Goal: Task Accomplishment & Management: Manage account settings

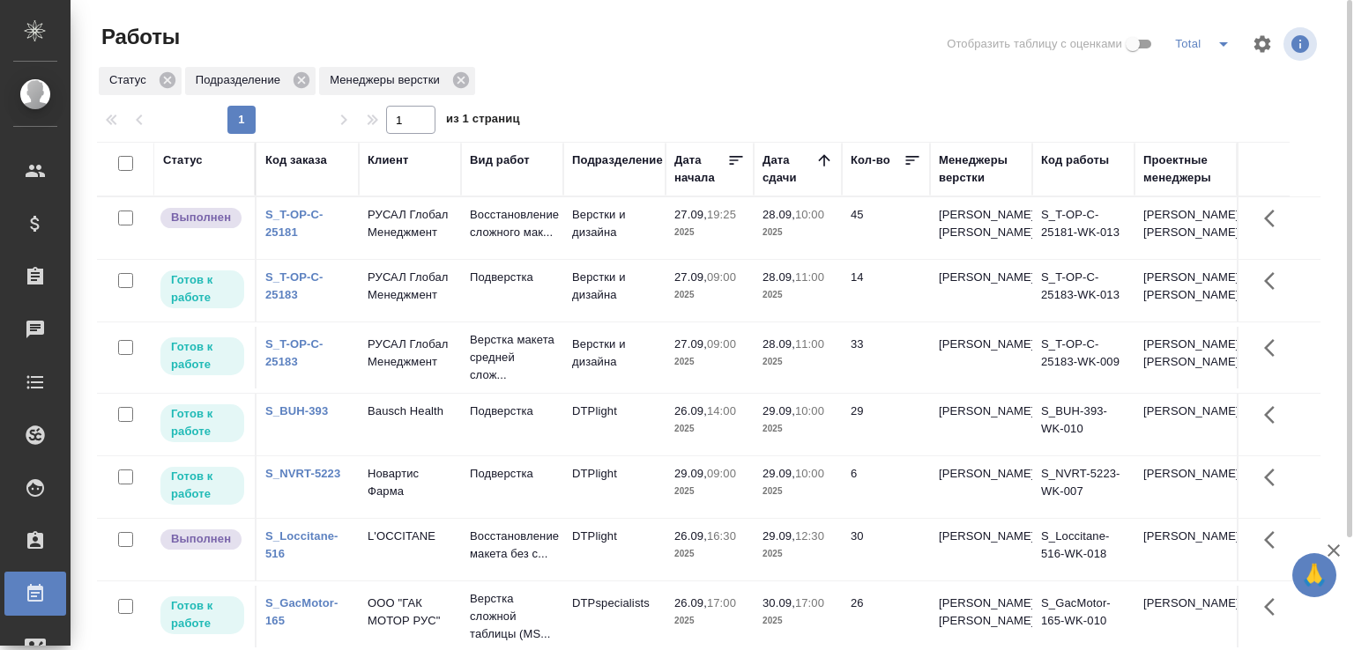
click at [276, 239] on link "S_T-OP-C-25181" at bounding box center [294, 223] width 58 height 31
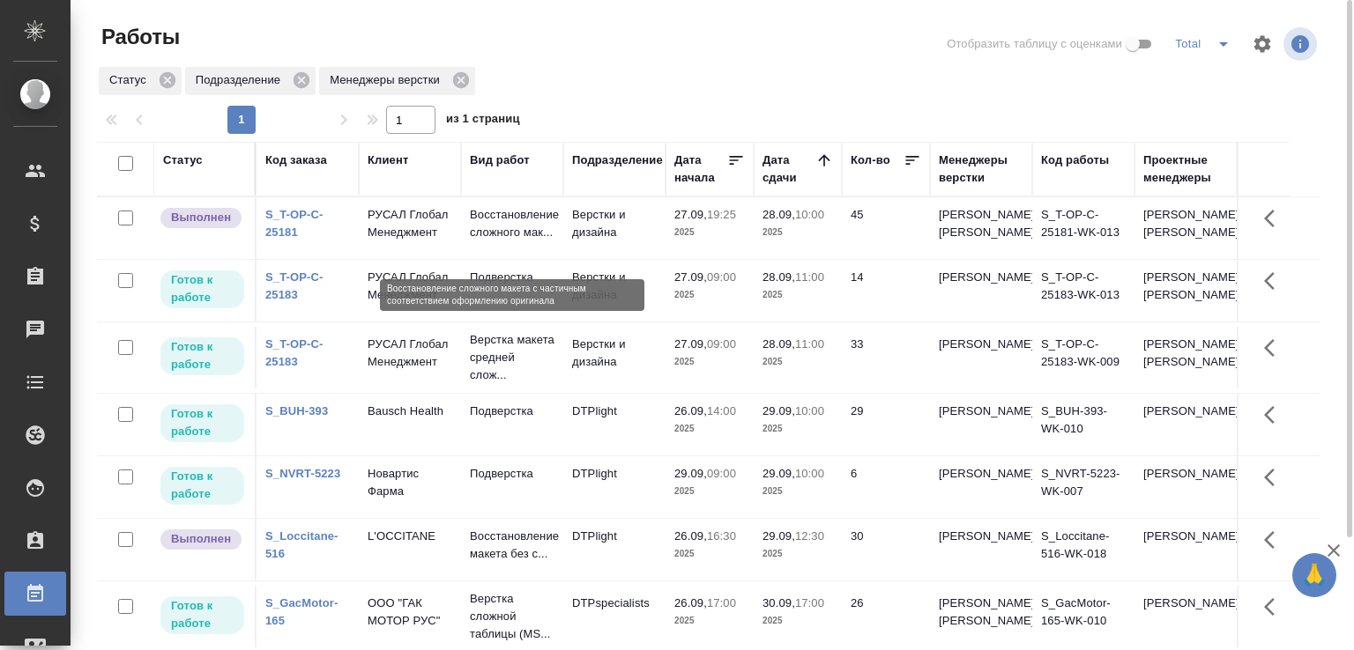
click at [531, 241] on p "Восстановление сложного мак..." at bounding box center [512, 223] width 85 height 35
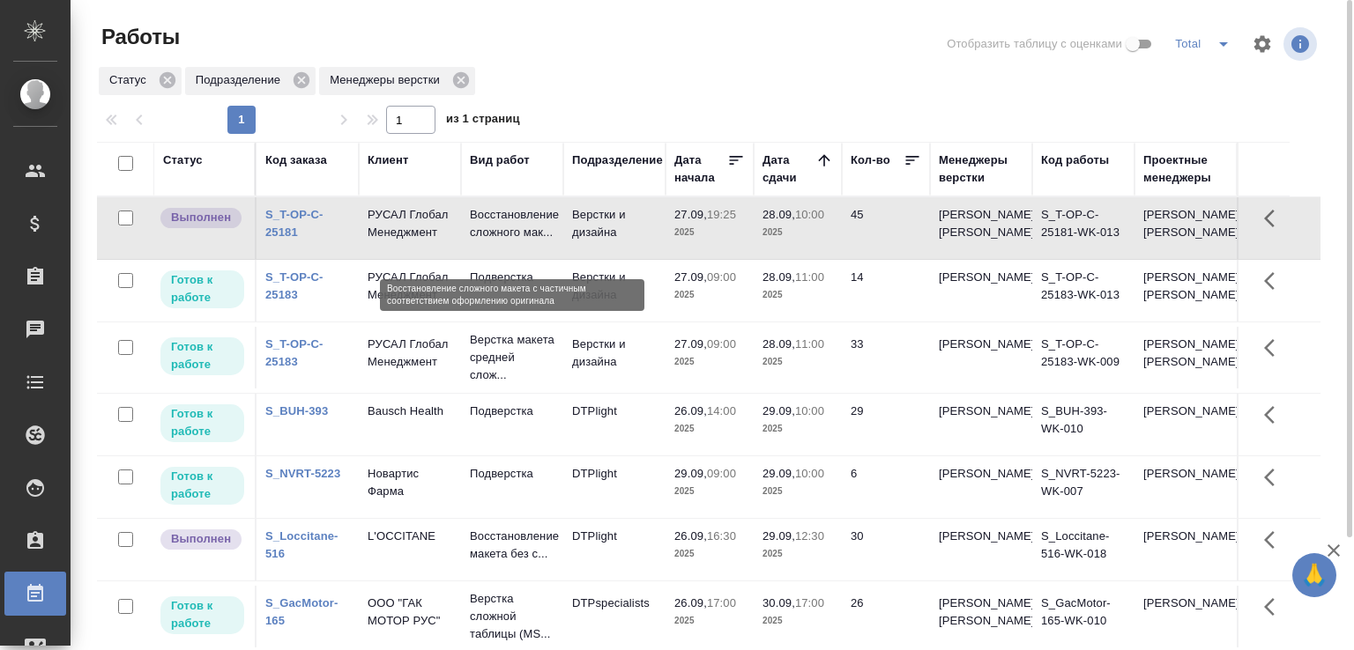
click at [531, 241] on p "Восстановление сложного мак..." at bounding box center [512, 223] width 85 height 35
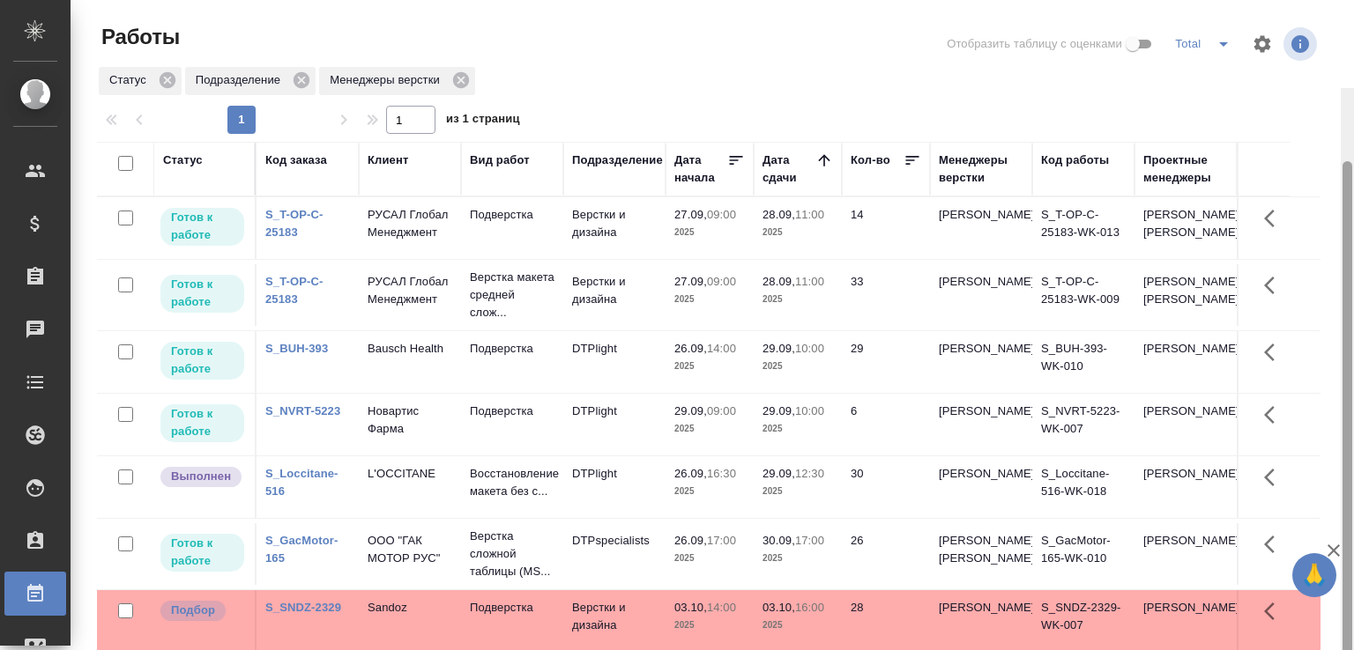
scroll to position [88, 0]
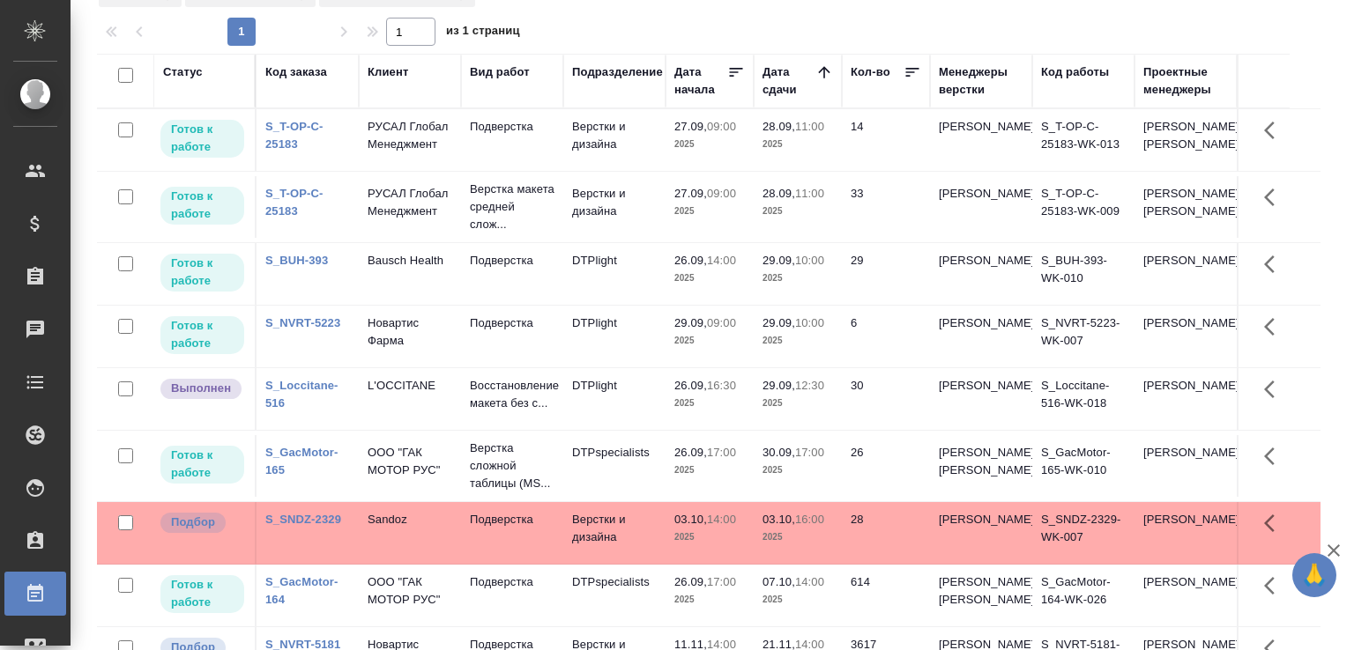
click at [288, 151] on link "S_T-OP-C-25183" at bounding box center [294, 135] width 58 height 31
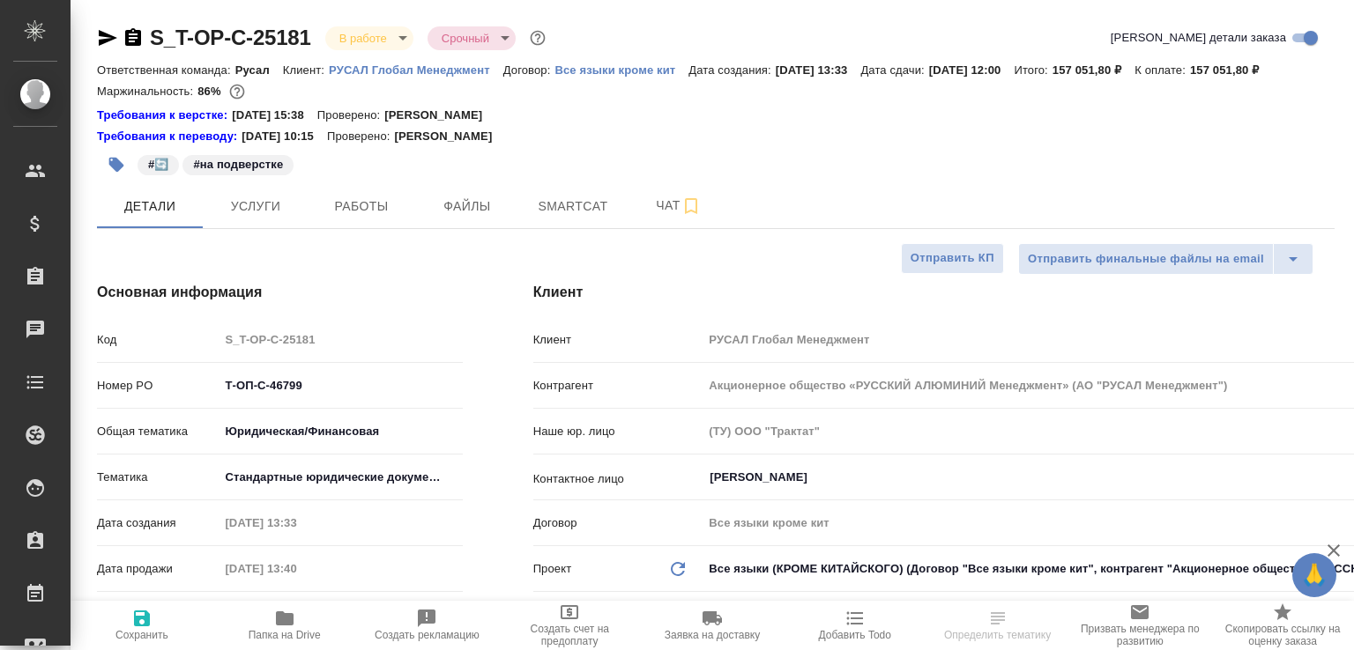
select select "RU"
type textarea "x"
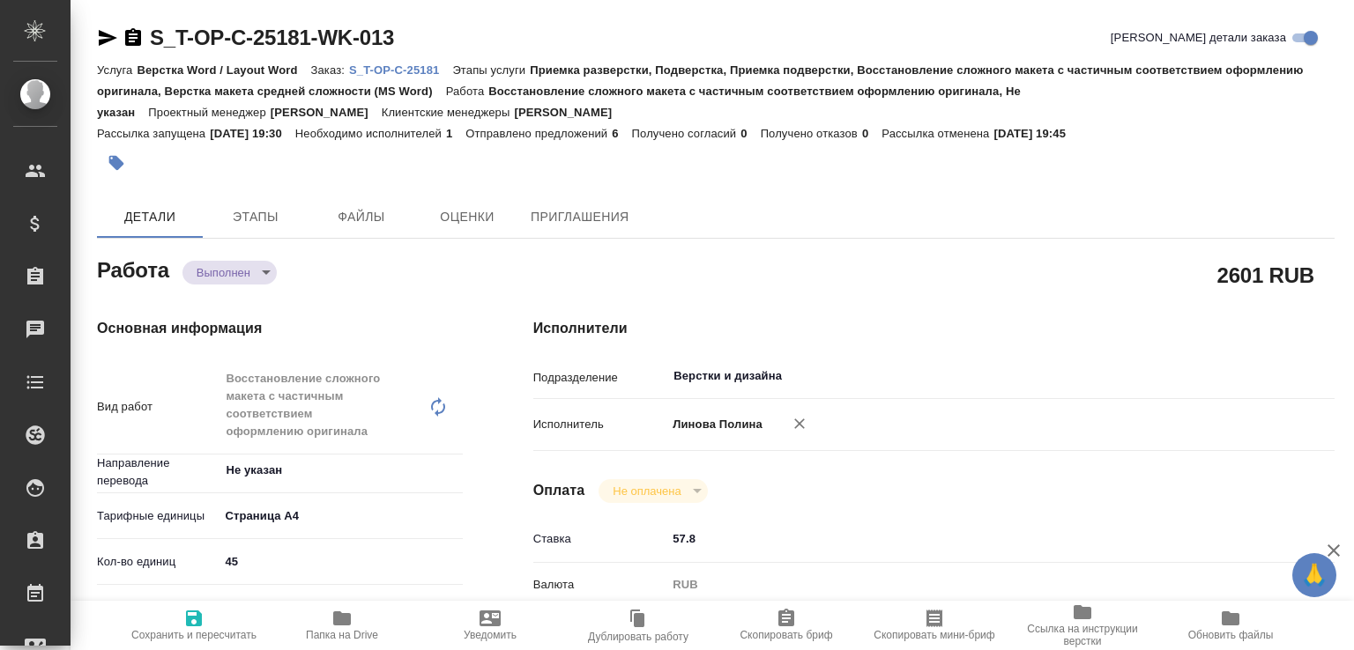
type textarea "x"
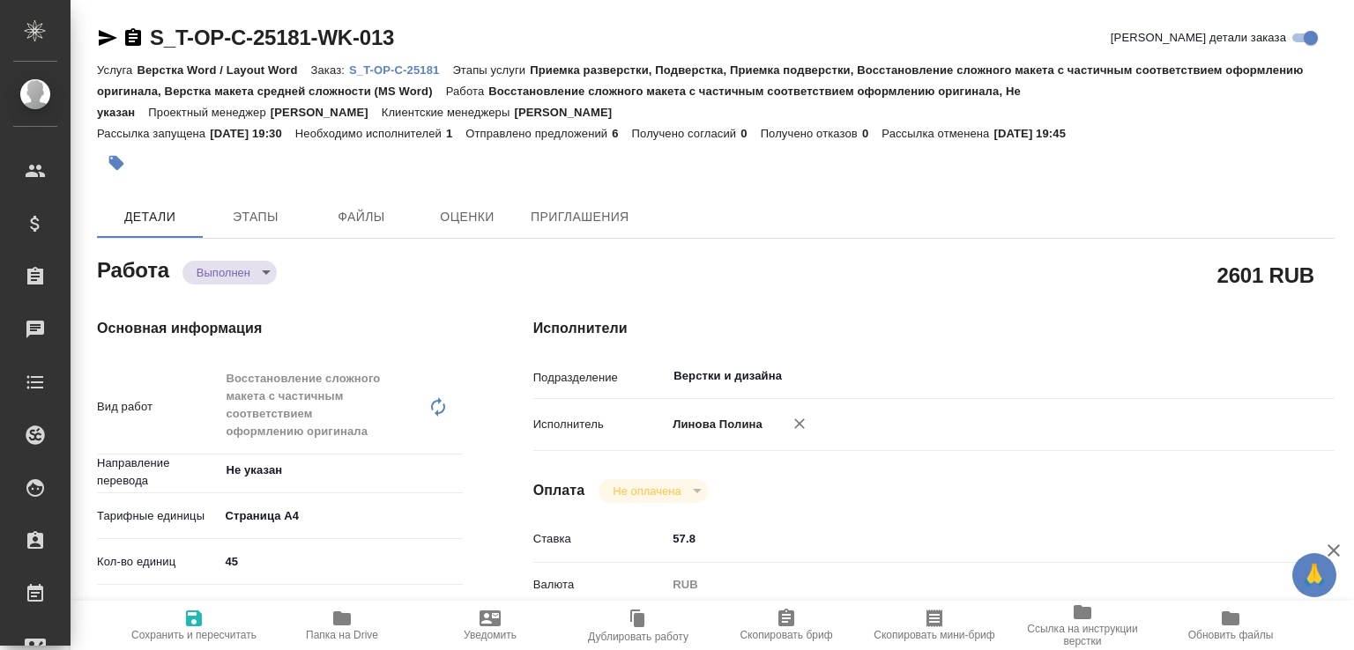
type textarea "x"
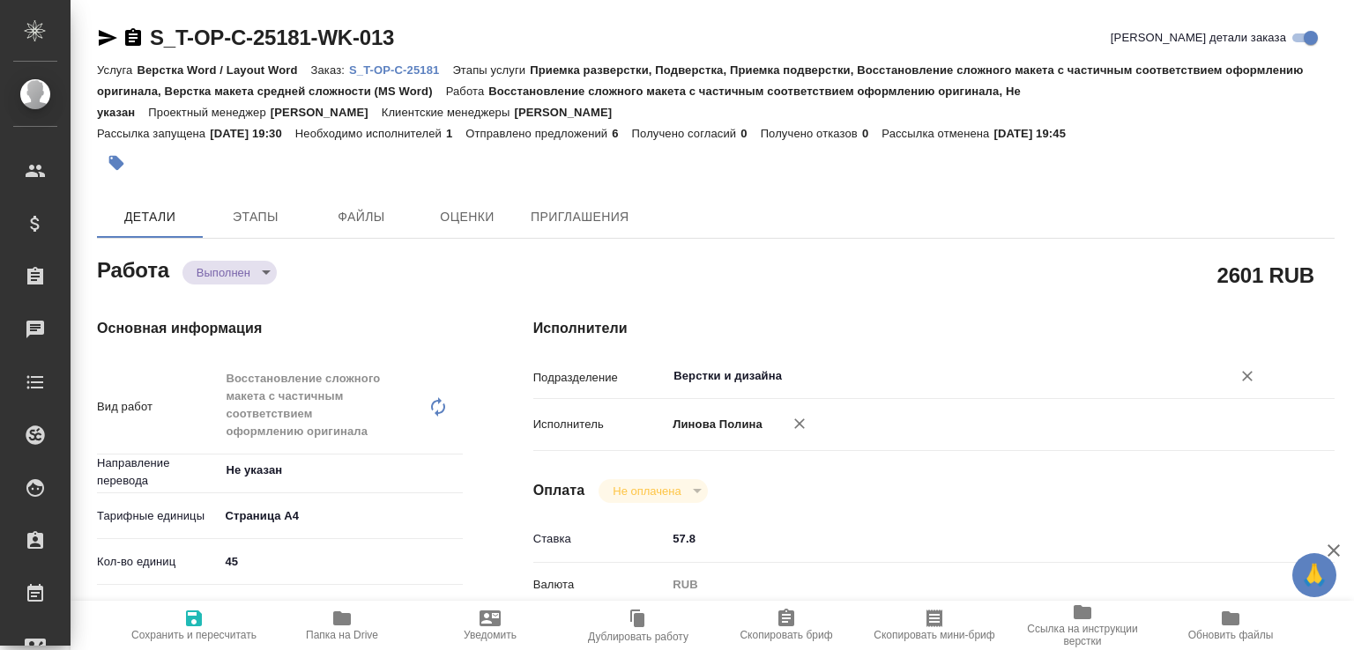
type textarea "x"
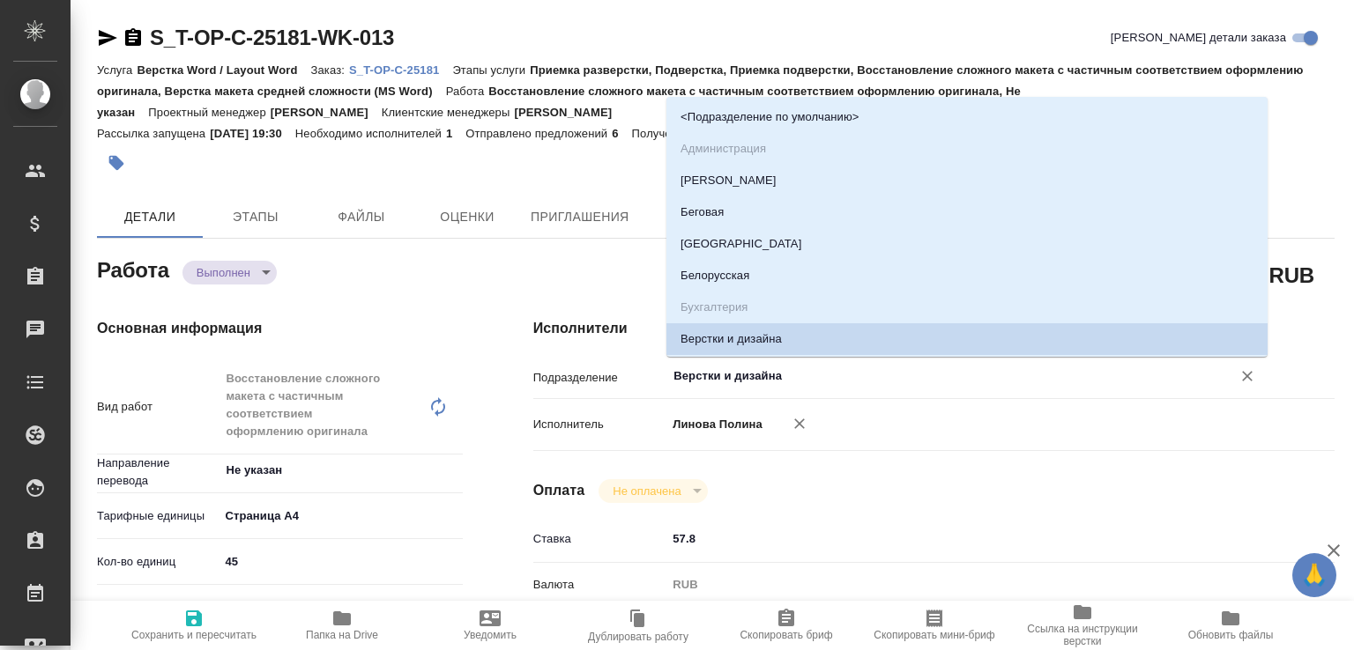
click at [733, 379] on input "Верстки и дизайна" at bounding box center [936, 376] width 531 height 21
type textarea "x"
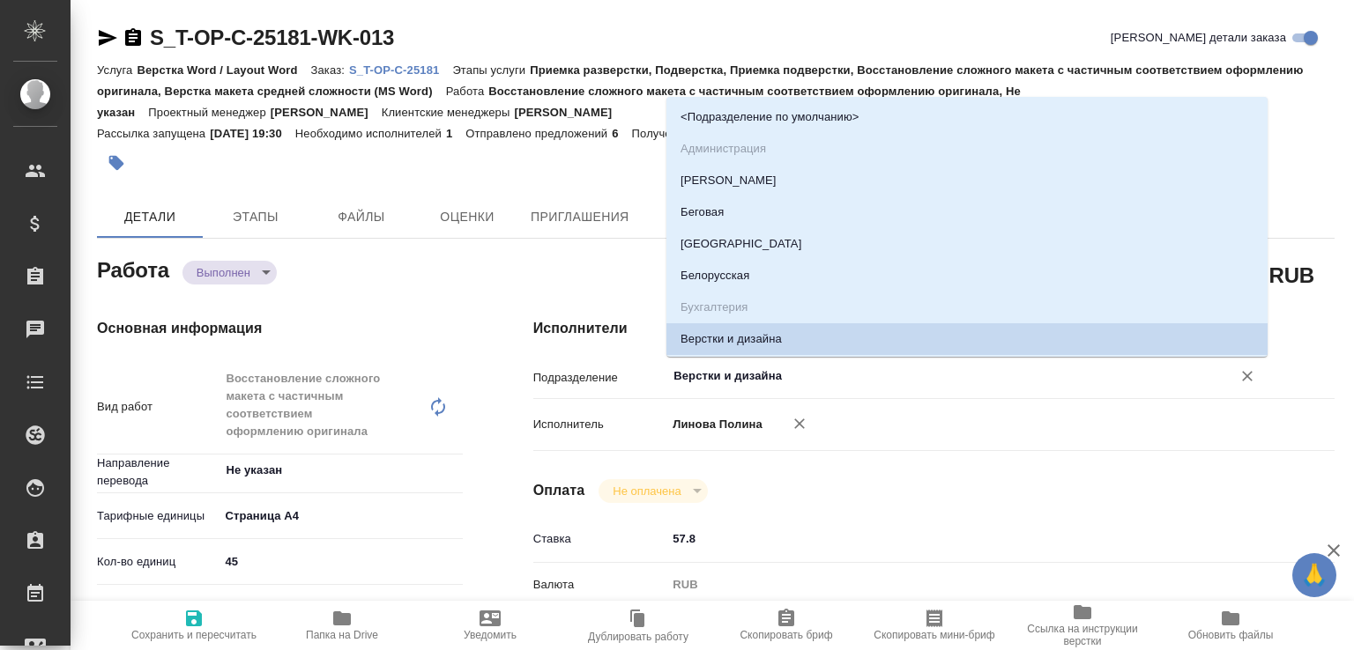
type textarea "x"
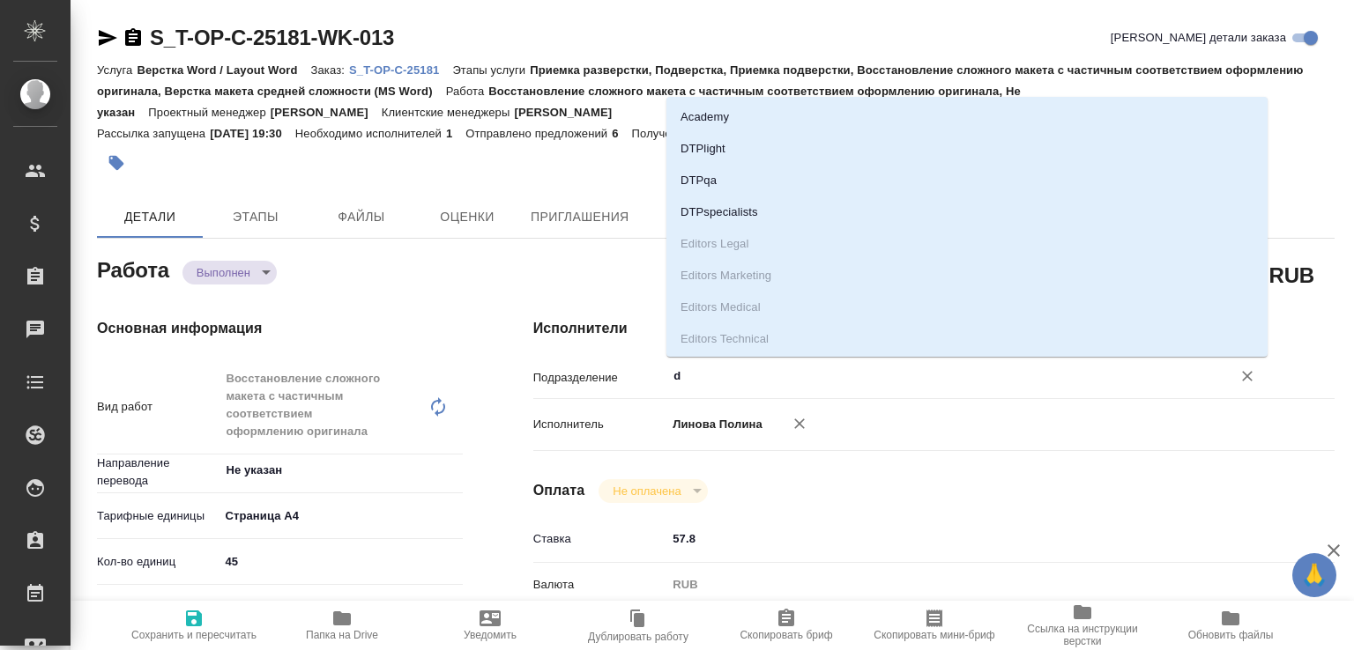
type input "dt"
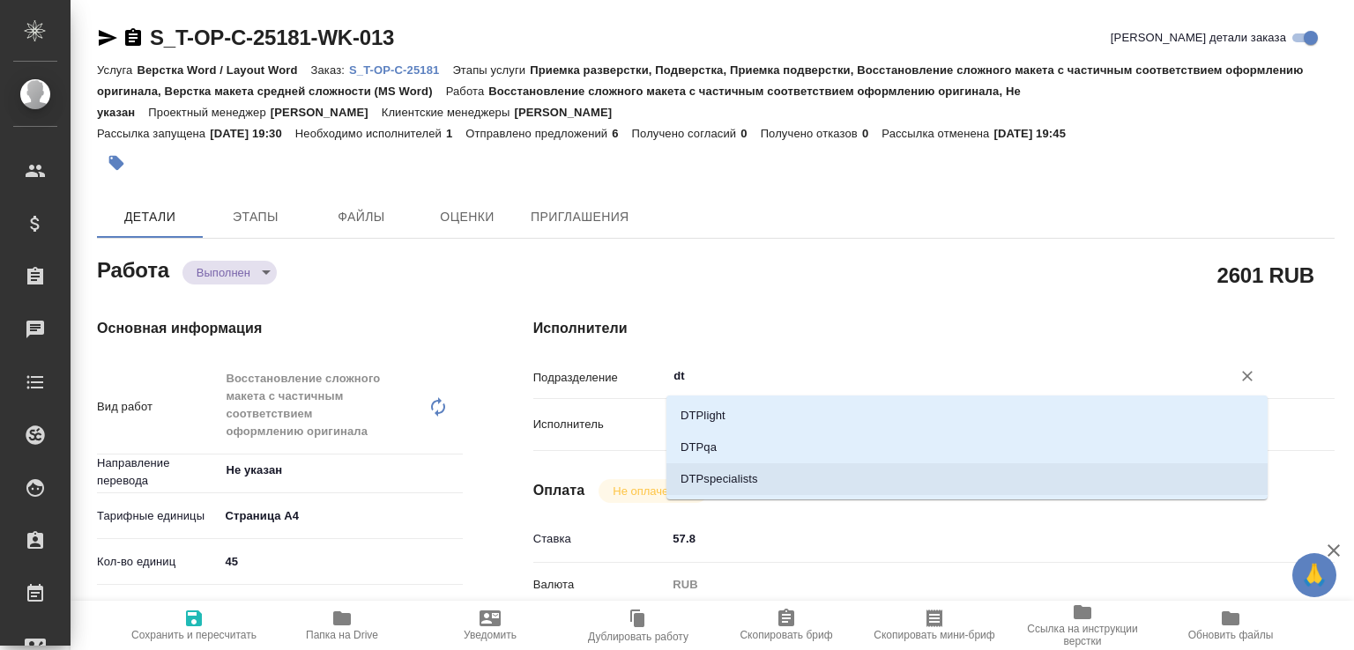
click at [707, 473] on li "DTPspecialists" at bounding box center [966, 480] width 601 height 32
type textarea "x"
type input "DTPspecialists"
type textarea "x"
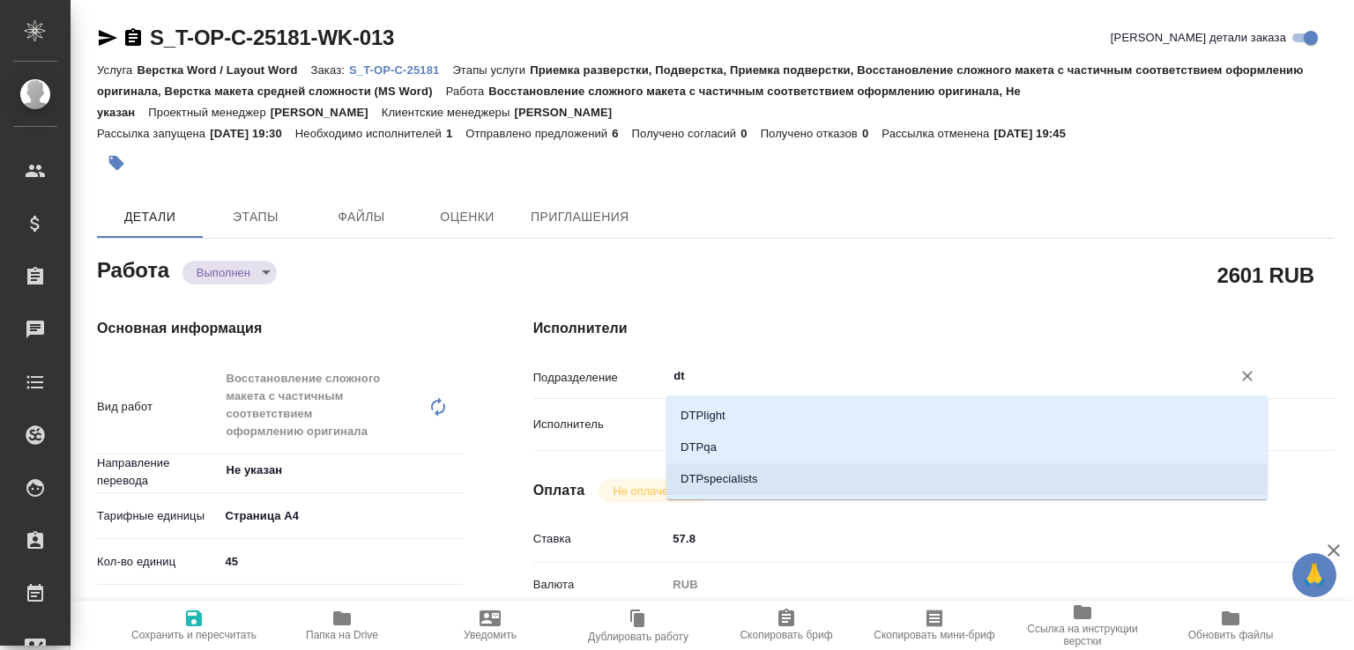
type textarea "x"
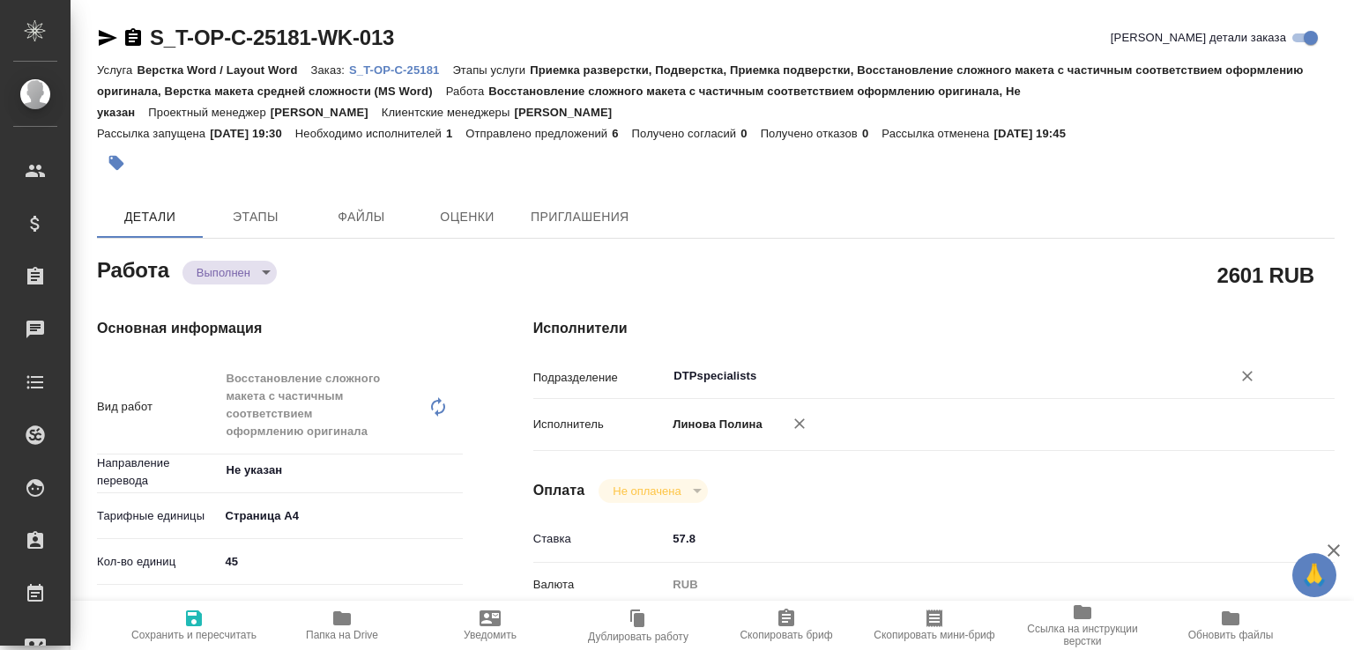
type input "DTPspecialists"
click at [217, 619] on span "Сохранить и пересчитать" at bounding box center [193, 624] width 127 height 33
type textarea "x"
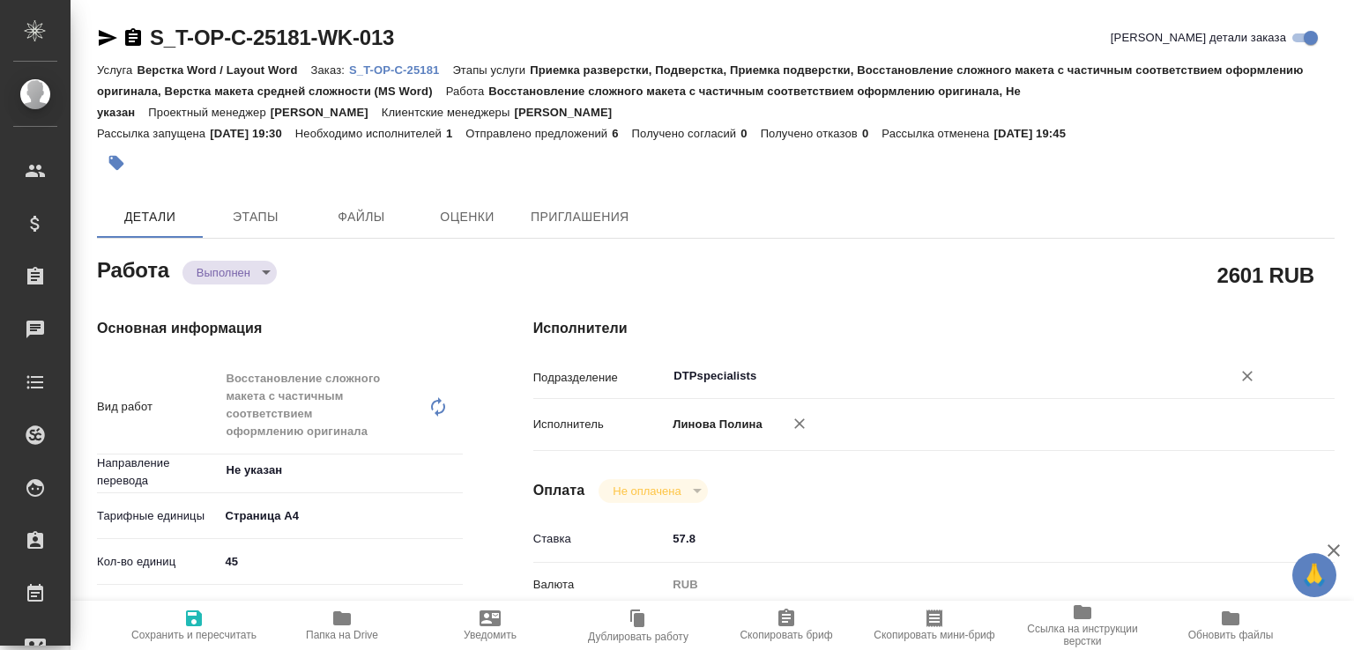
type textarea "x"
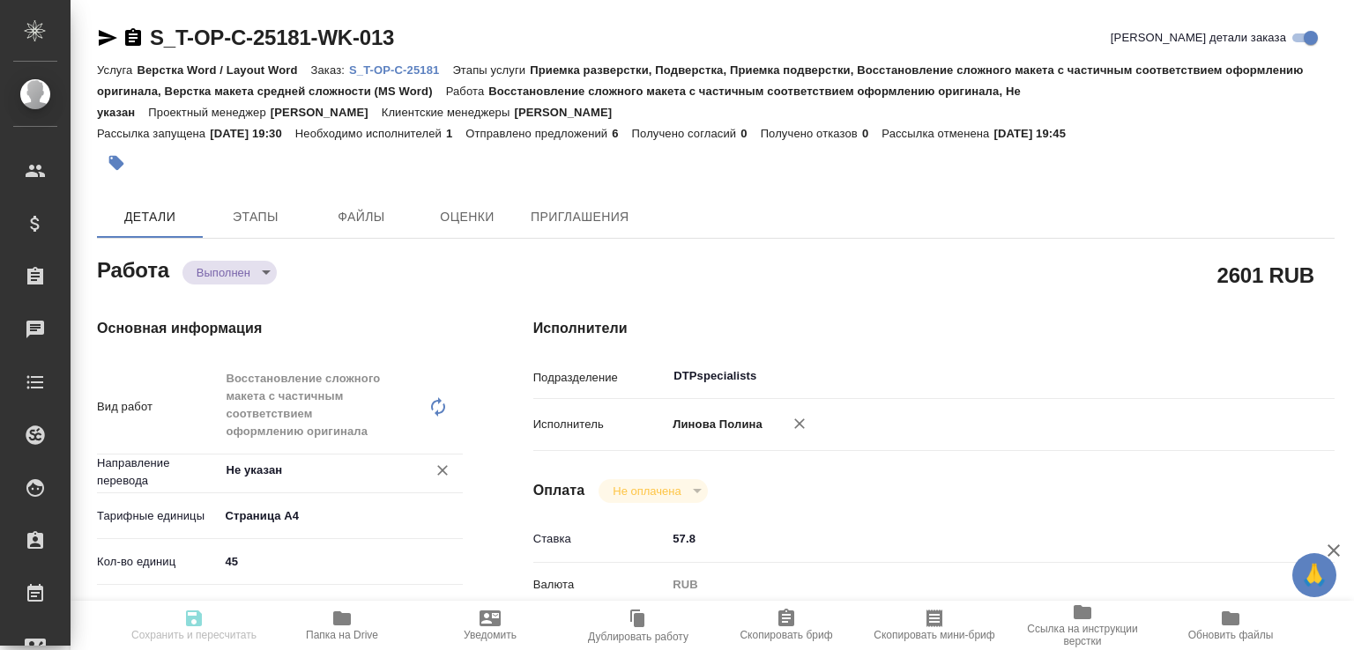
type textarea "x"
type input "completed"
type textarea "Восстановление сложного макета с частичным соответствием оформлению оригинала"
type textarea "x"
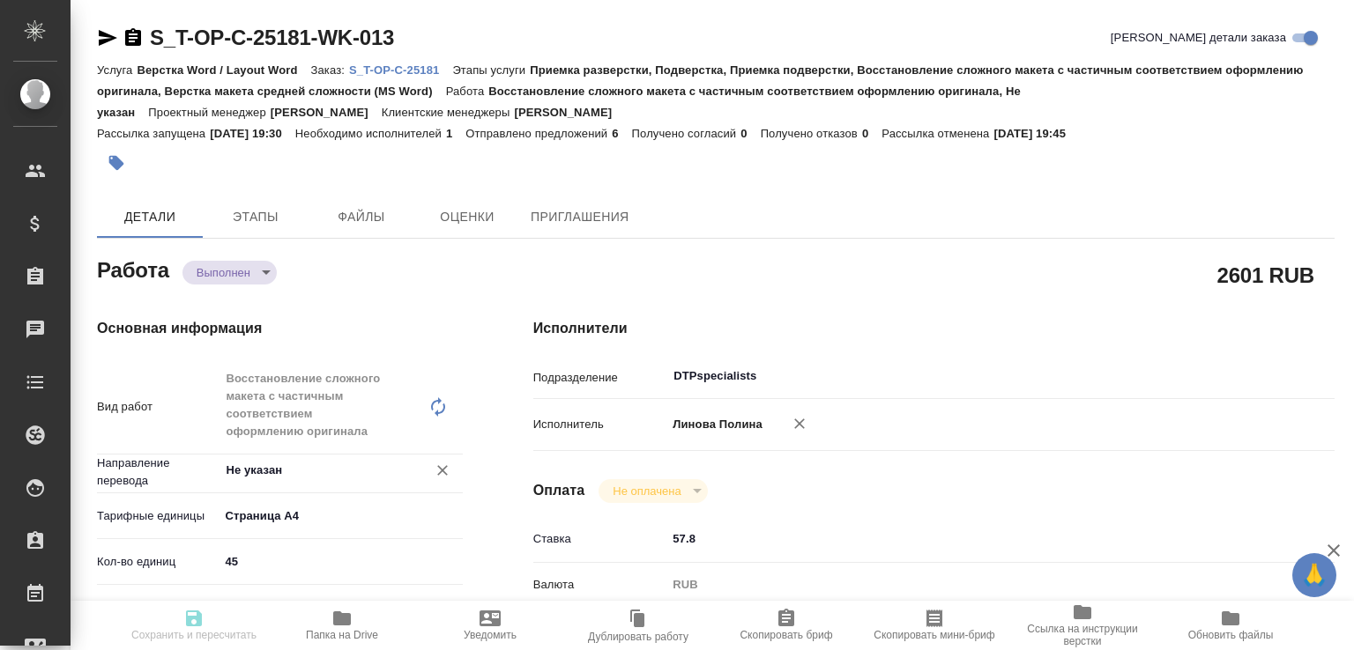
type input "Не указан"
type input "5f036ec4e16dec2d6b59c8ff"
type input "45"
type input "yr-fn"
type input "5f647205b73bc97568ca66bf"
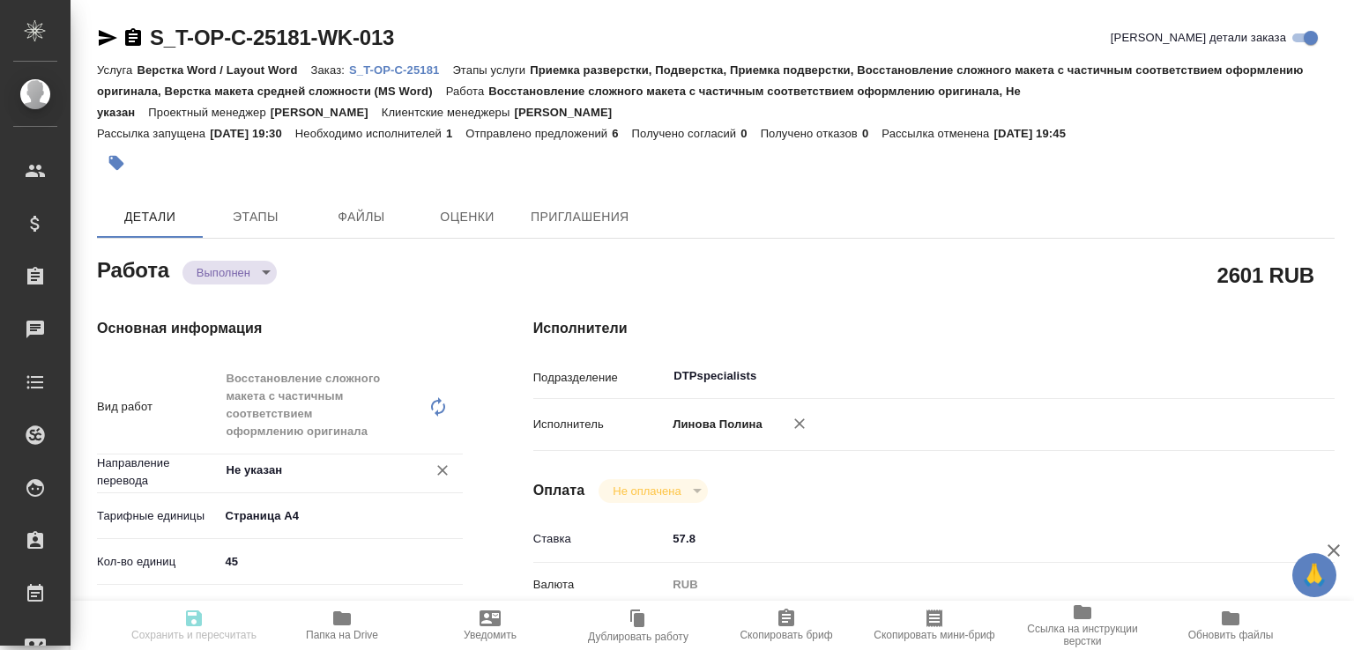
type input "27.09.2025 19:25"
type input "28.09.2025 01:05"
type input "28.09.2025 10:00"
type input "28.09.2025 01:05"
type input "[DATE] 12:00"
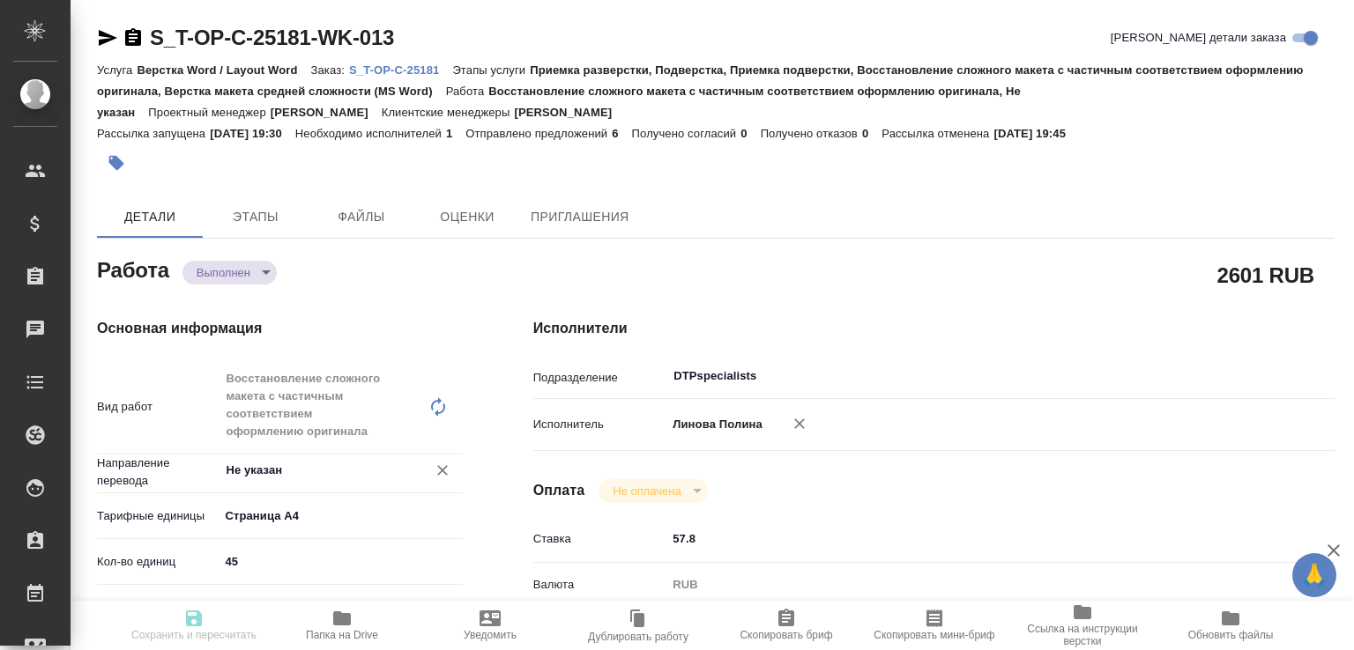
type input "DTPspecialists"
type input "notPayed"
type input "57.8"
type input "RUB"
type input "Линова Полина"
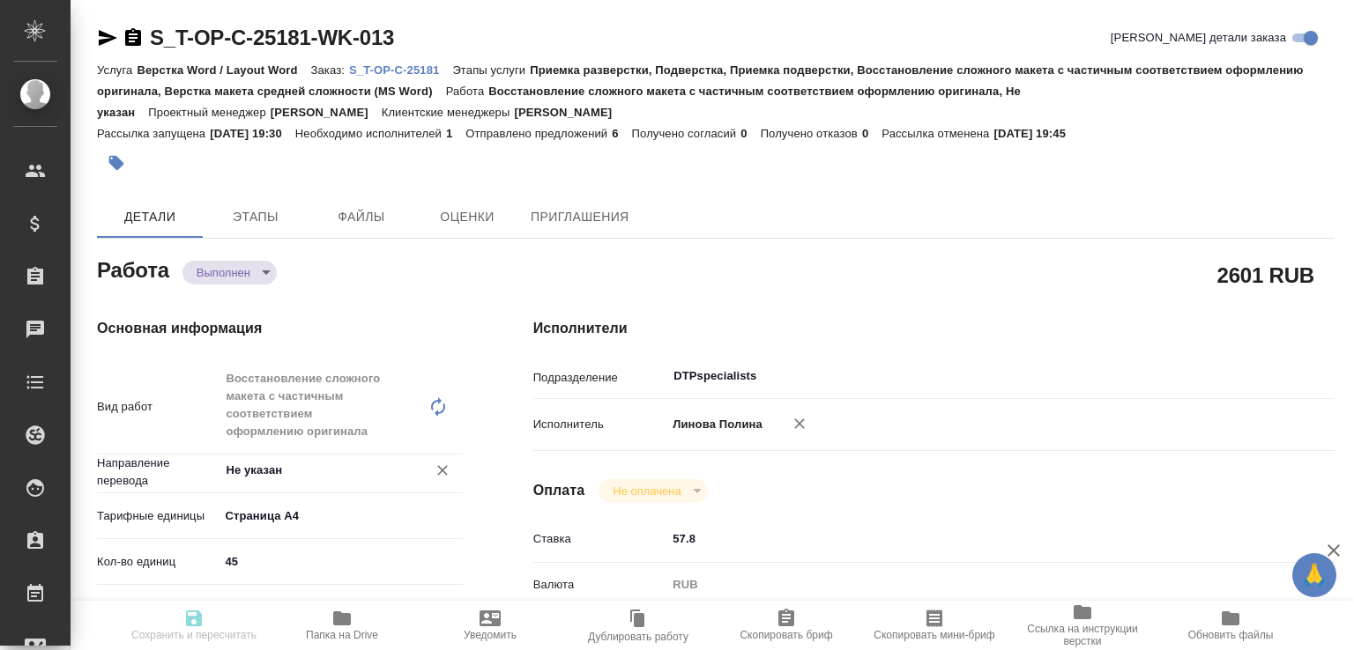
type textarea "РУСАЛ Урал_Отчетность_2022 https://drive.awatera.com/s/CYYF3reZbkEeSQs Просьба …"
type textarea "x"
type textarea "/Clients/Т-ОП-С_Русал Глобал Менеджмент/Orders/S_T-OP-C-25181/DTP/S_T-OP-C-2518…"
type textarea "x"
type input "S_T-OP-C-25181"
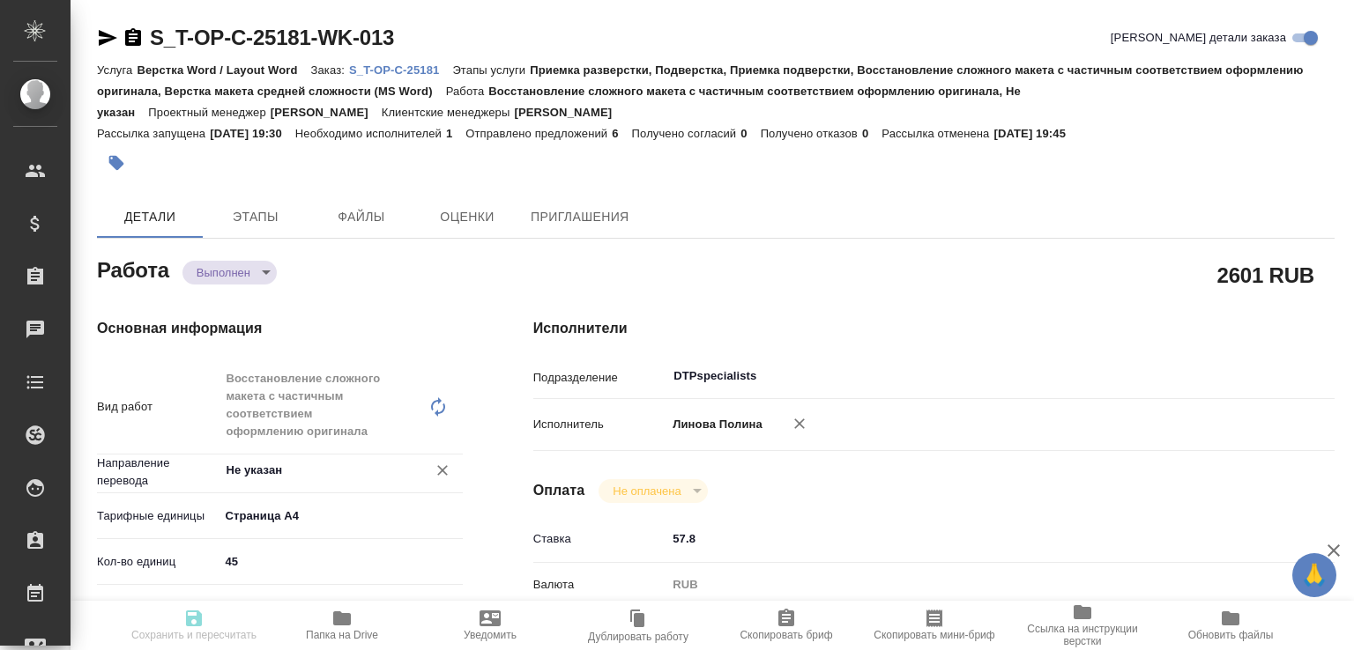
type input "Т-ОП-С-46799"
type input "Верстка Word / Layout Word"
type input "Приемка разверстки, Подверстка, Приемка подверстки, Восстановление сложного мак…"
type input "[PERSON_NAME]"
type input "Оксютович Ирина, Малофеева Екатерина"
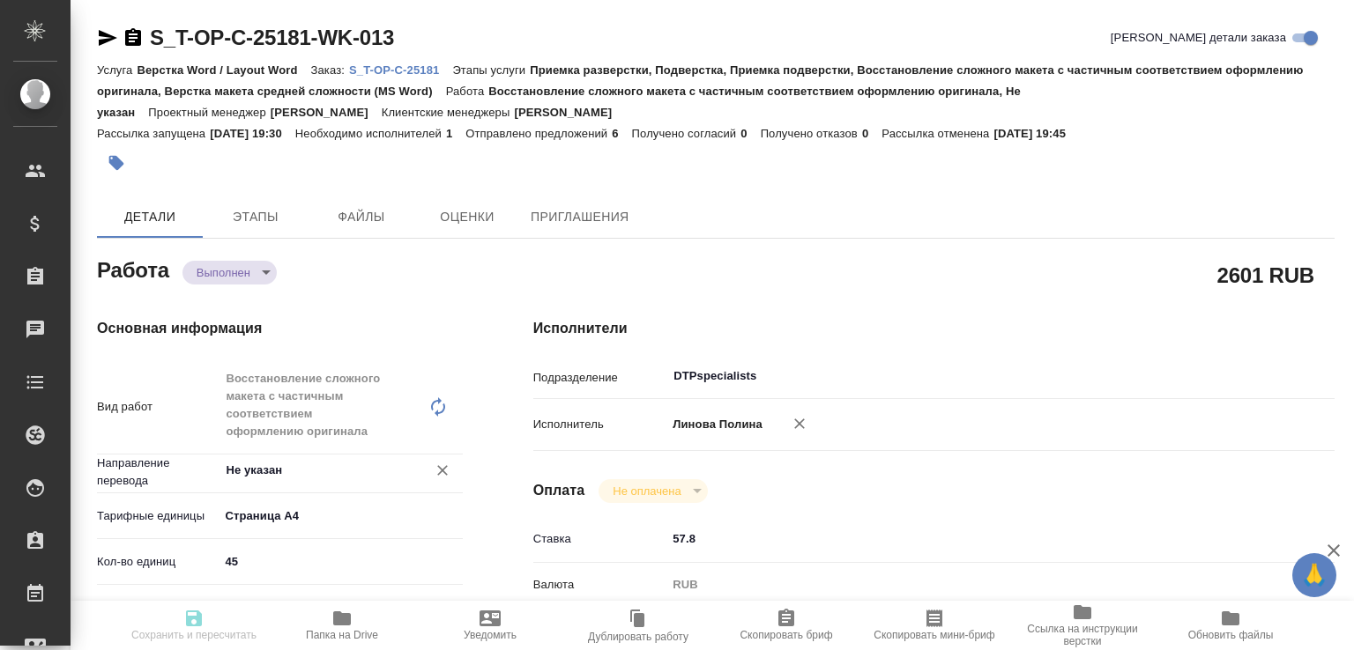
type input "/Clients/Т-ОП-С_Русал Глобал Менеджмент/Orders/S_T-OP-C-25181"
type textarea "x"
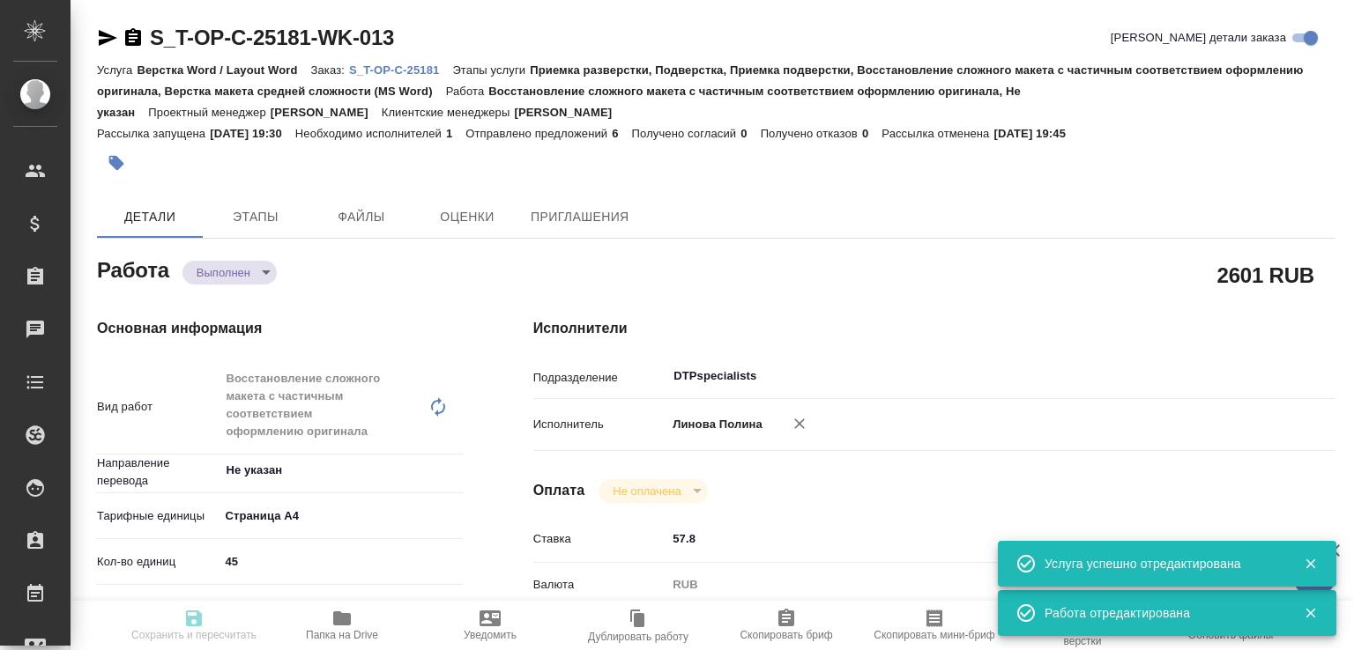
type textarea "x"
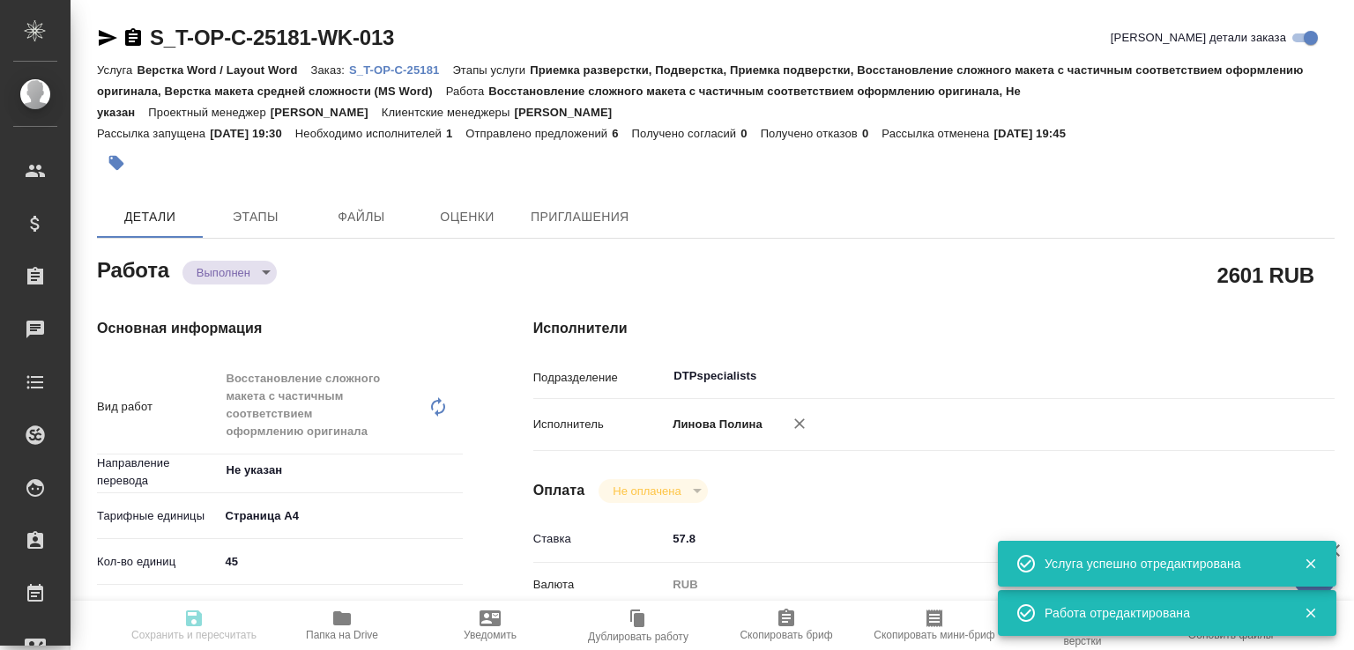
type textarea "x"
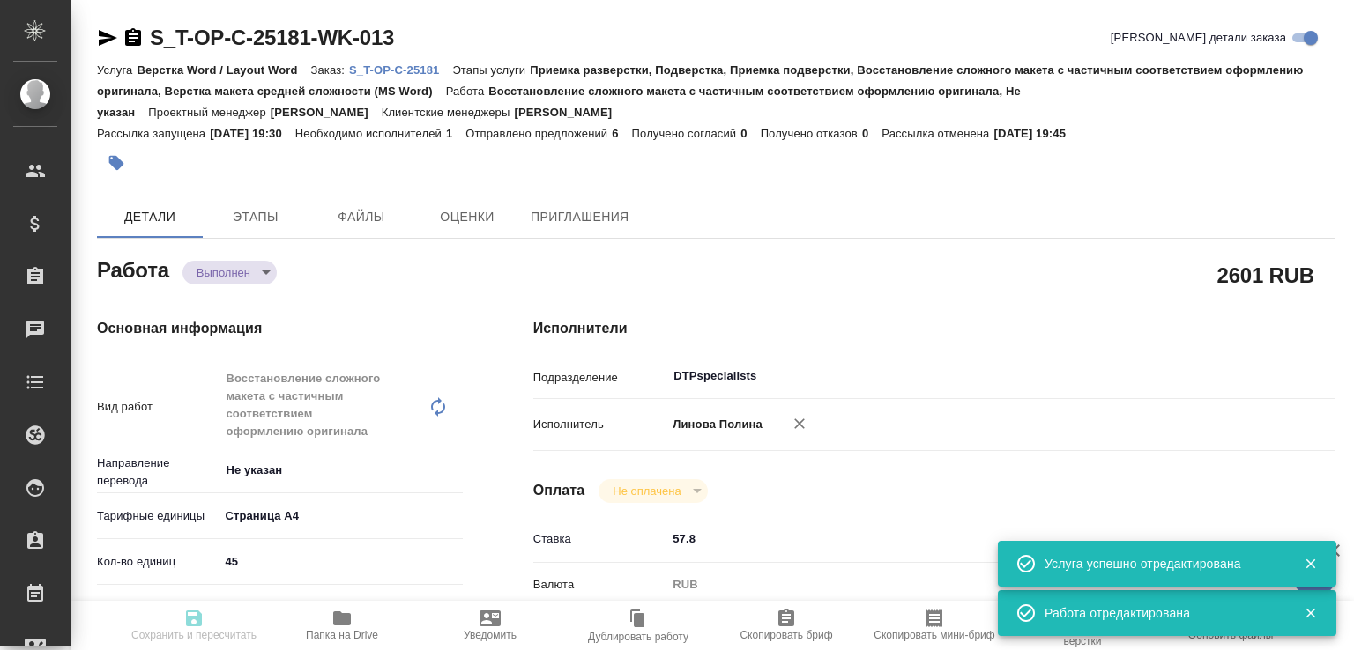
type textarea "x"
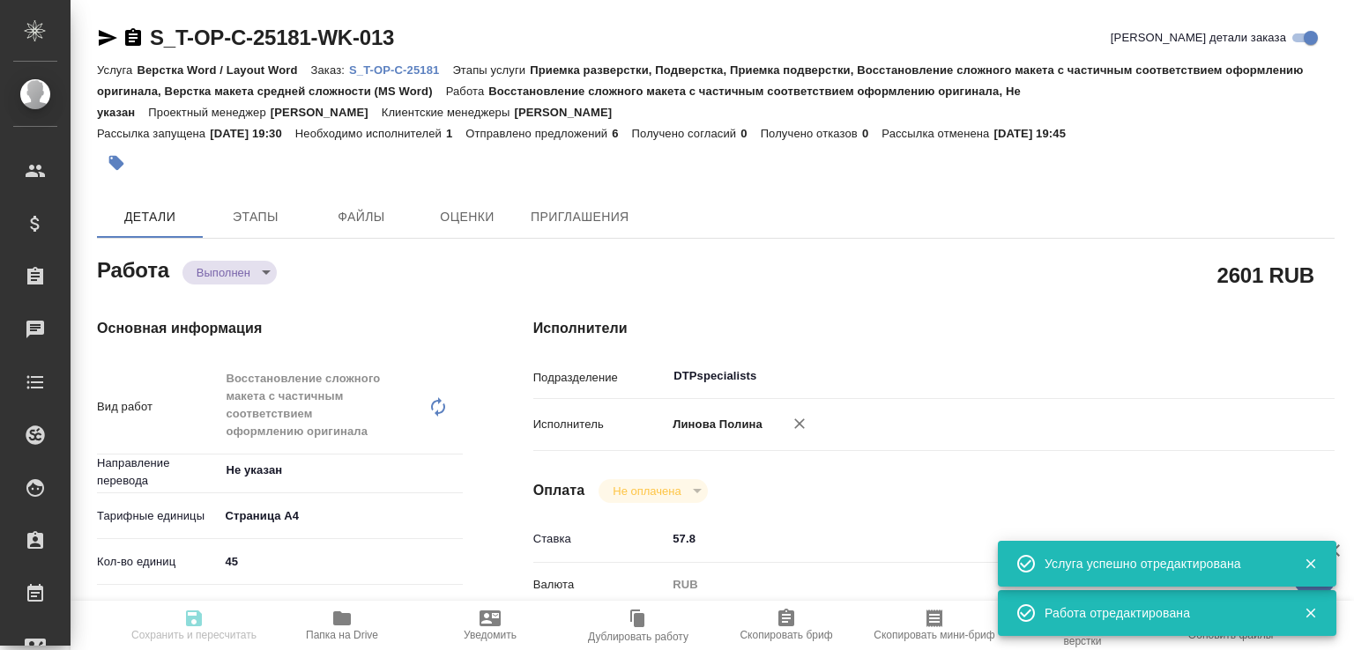
type input "completed"
type textarea "Восстановление сложного макета с частичным соответствием оформлению оригинала"
type textarea "x"
type input "Не указан"
type input "5f036ec4e16dec2d6b59c8ff"
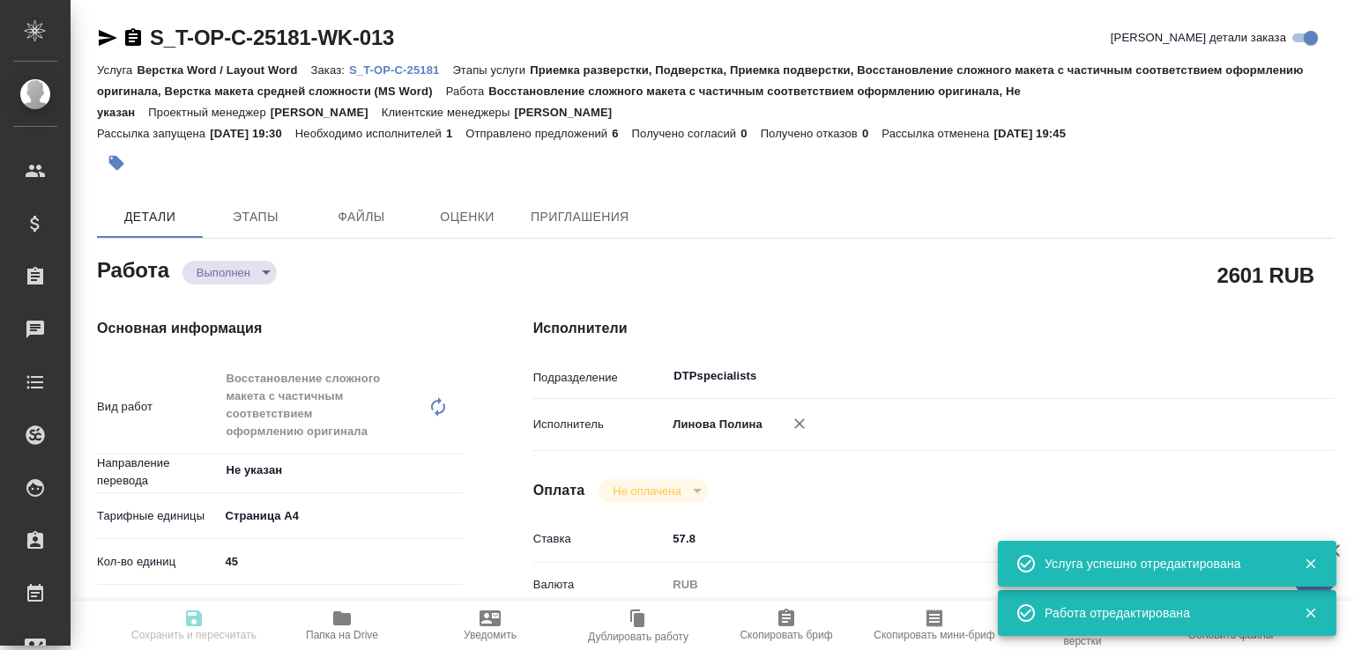
type input "45"
type input "yr-fn"
type input "5f647205b73bc97568ca66bf"
type input "27.09.2025 19:25"
type input "28.09.2025 01:05"
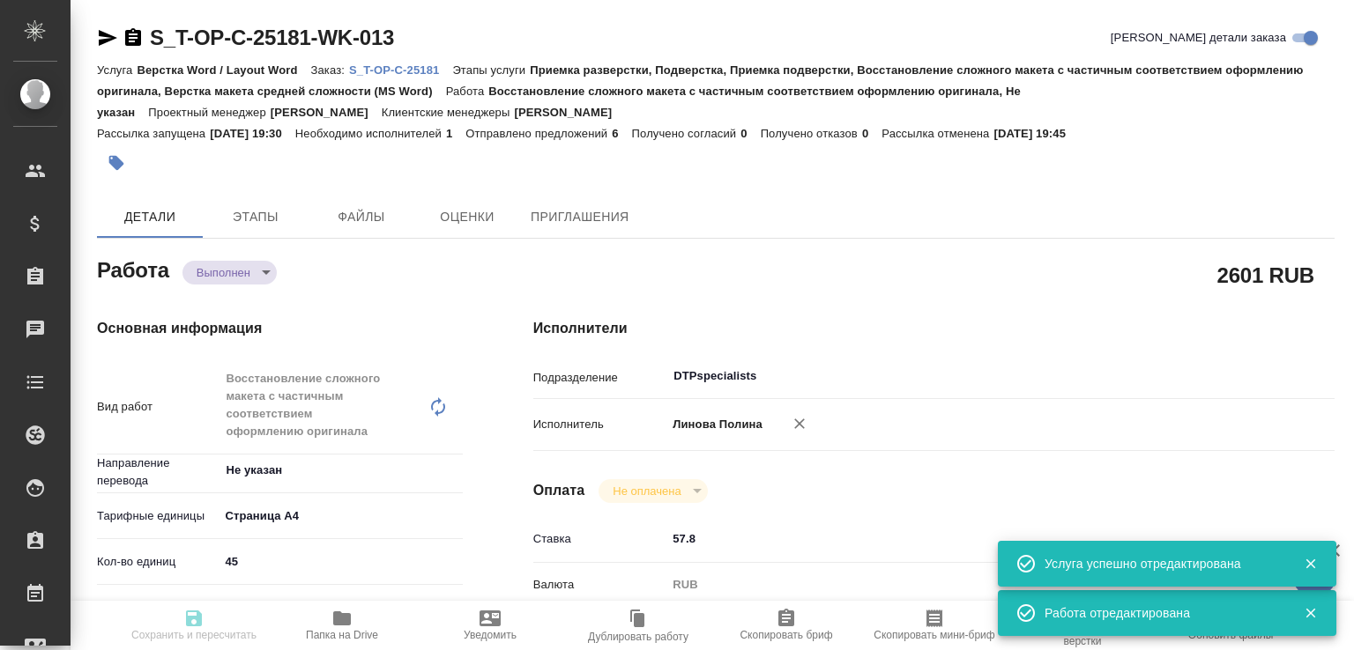
type input "28.09.2025 10:00"
type input "28.09.2025 01:05"
type input "[DATE] 12:00"
type input "DTPspecialists"
type input "notPayed"
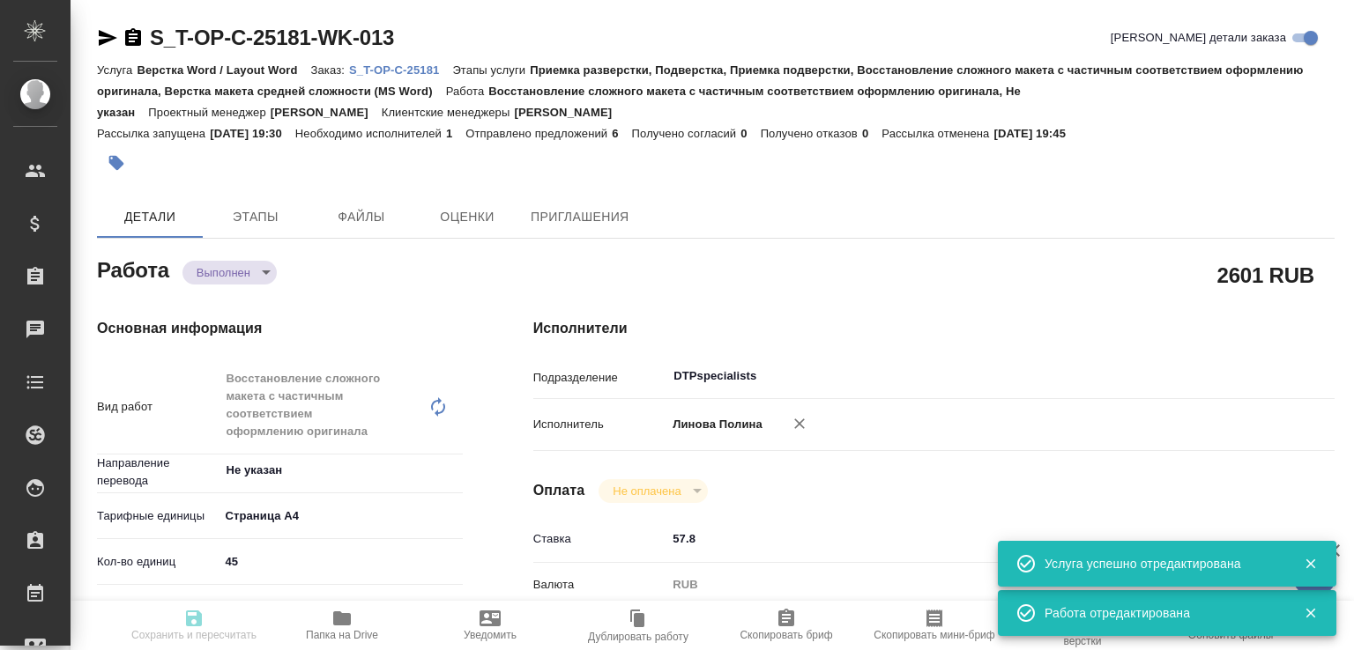
type input "57.8"
type input "RUB"
type input "Линова Полина"
type textarea "РУСАЛ Урал_Отчетность_2022 https://drive.awatera.com/s/CYYF3reZbkEeSQs Просьба …"
type textarea "x"
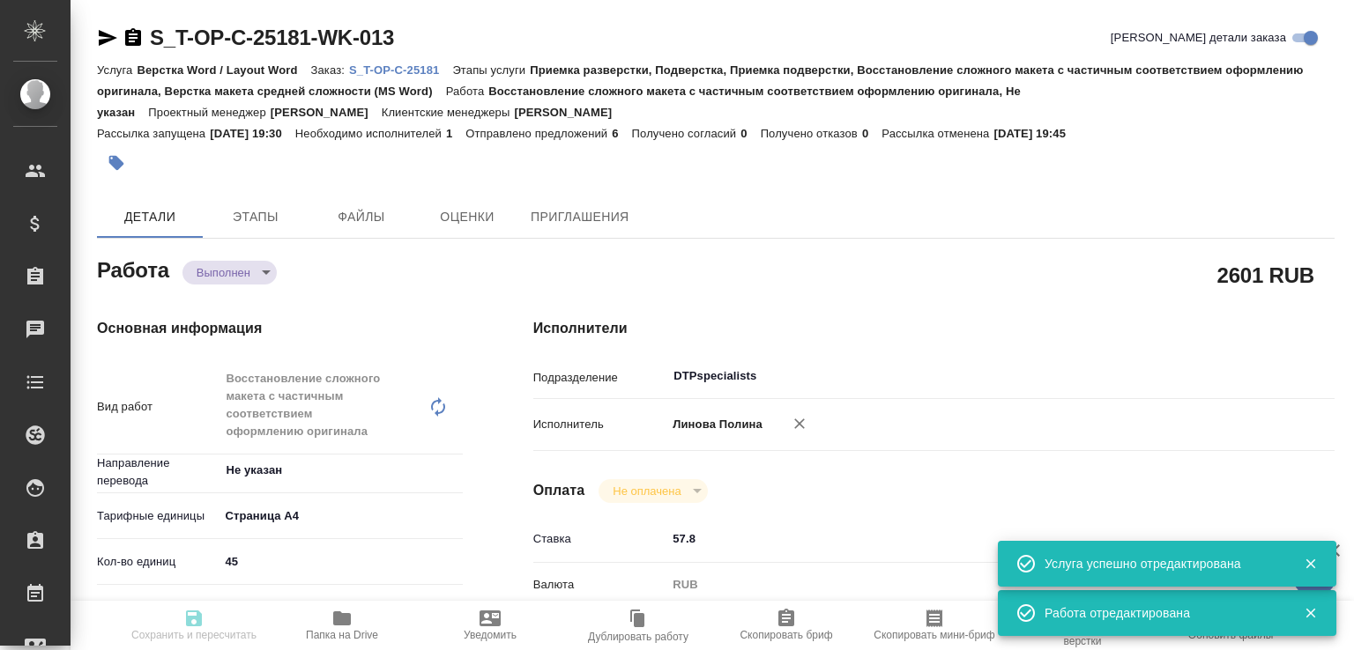
type textarea "/Clients/Т-ОП-С_Русал Глобал Менеджмент/Orders/S_T-OP-C-25181/DTP/S_T-OP-C-2518…"
type textarea "x"
type input "S_T-OP-C-25181"
type input "Т-ОП-С-46799"
type input "Верстка Word / Layout Word"
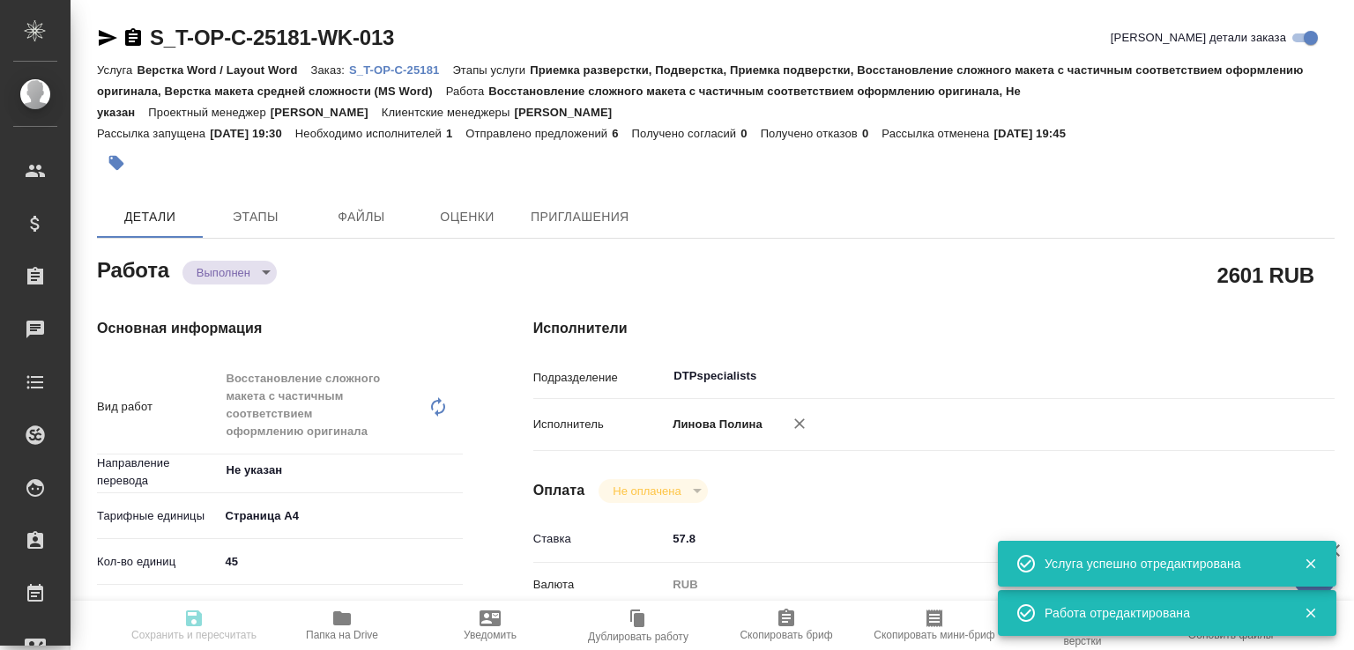
type input "Приемка разверстки, Подверстка, Приемка подверстки, Восстановление сложного мак…"
type input "[PERSON_NAME]"
type input "Оксютович Ирина, Малофеева Екатерина"
type input "/Clients/Т-ОП-С_Русал Глобал Менеджмент/Orders/S_T-OP-C-25181"
type textarea "x"
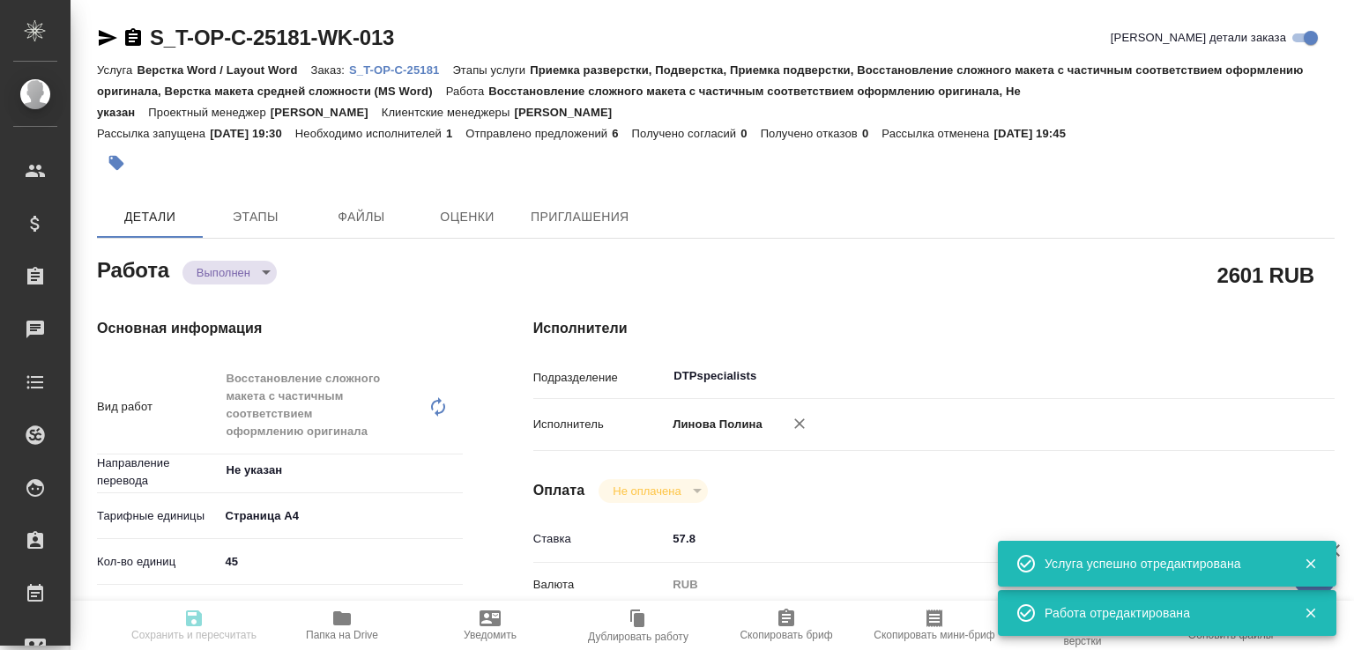
type textarea "x"
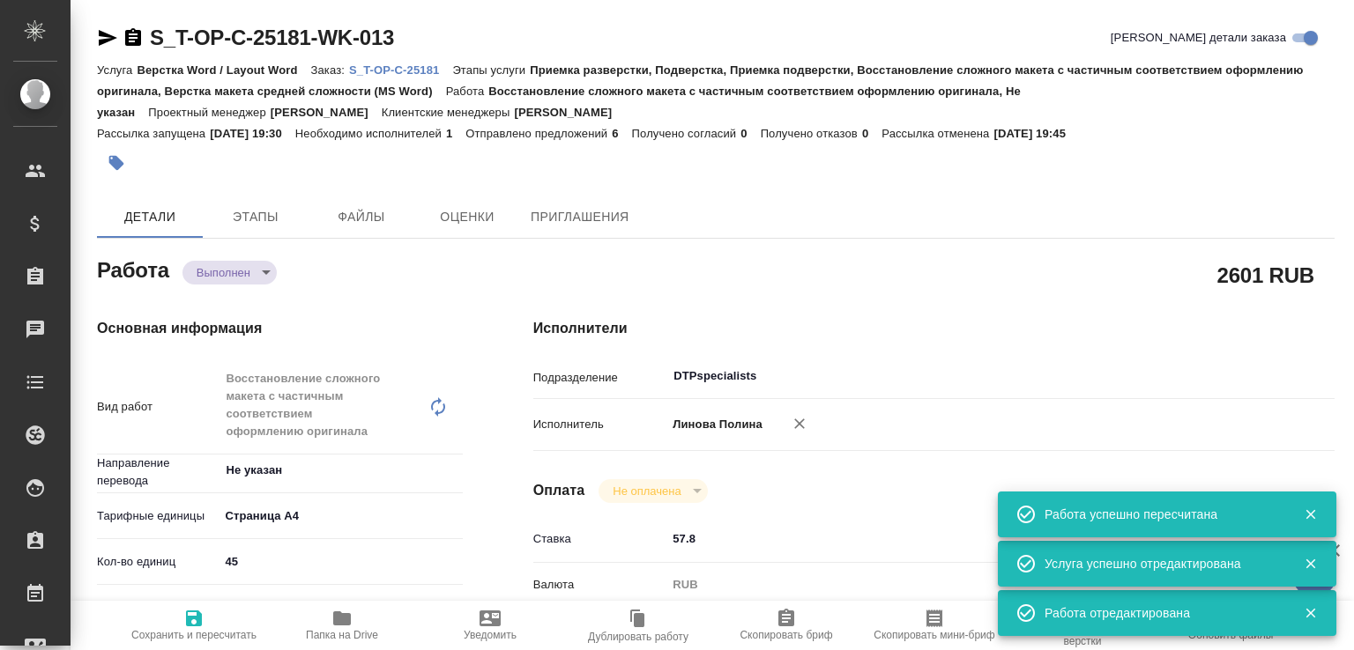
type textarea "x"
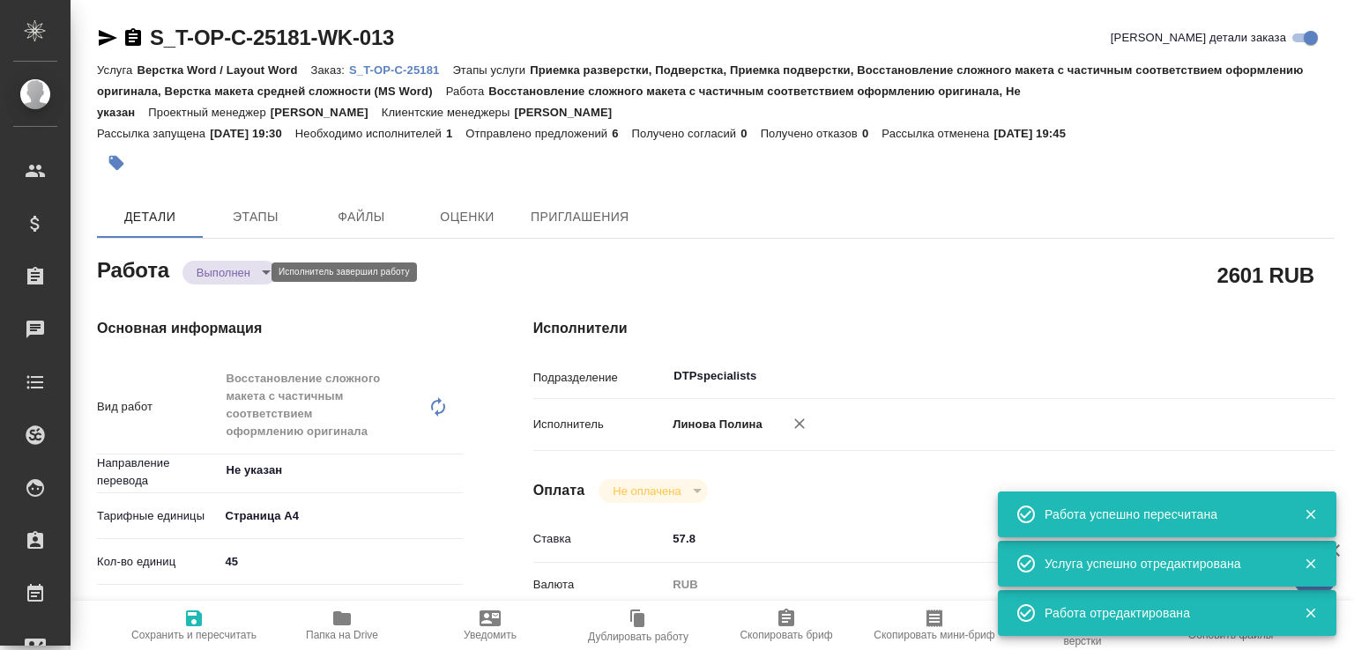
click at [255, 271] on body "🙏 .cls-1 fill:#fff; AWATERA Малофеева Екатерина e.malofeeva Клиенты Спецификаци…" at bounding box center [677, 325] width 1354 height 650
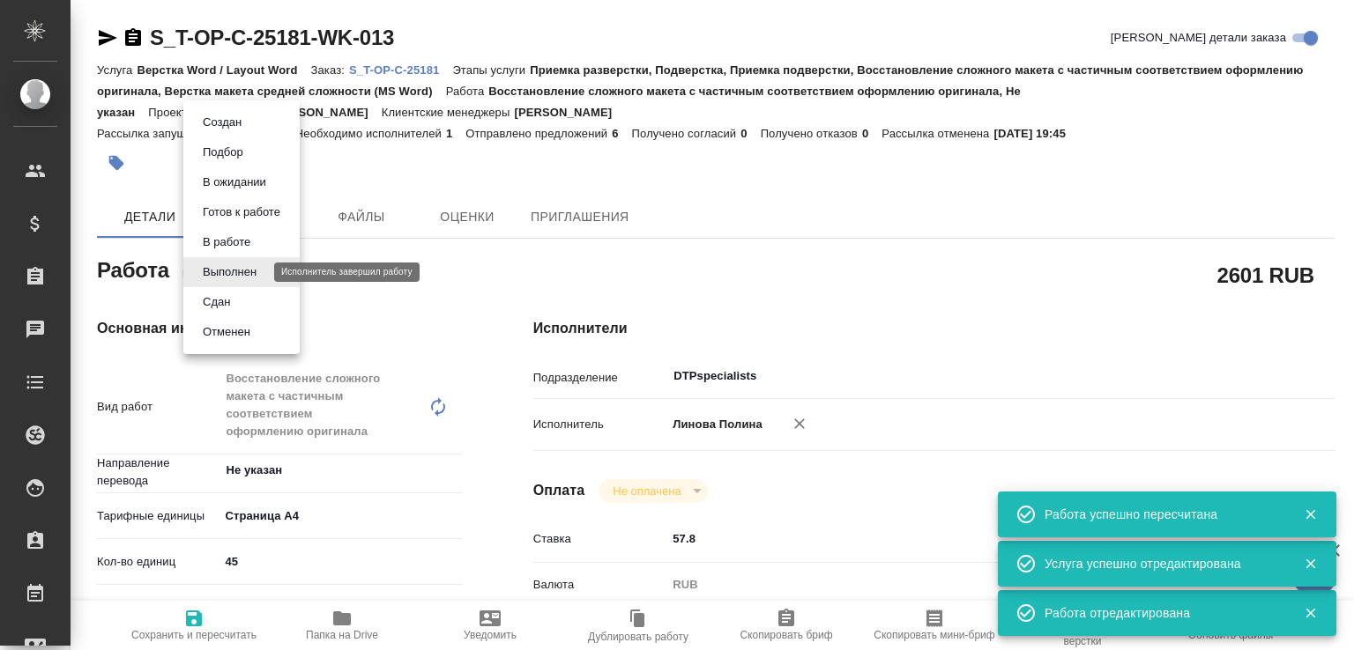
type textarea "x"
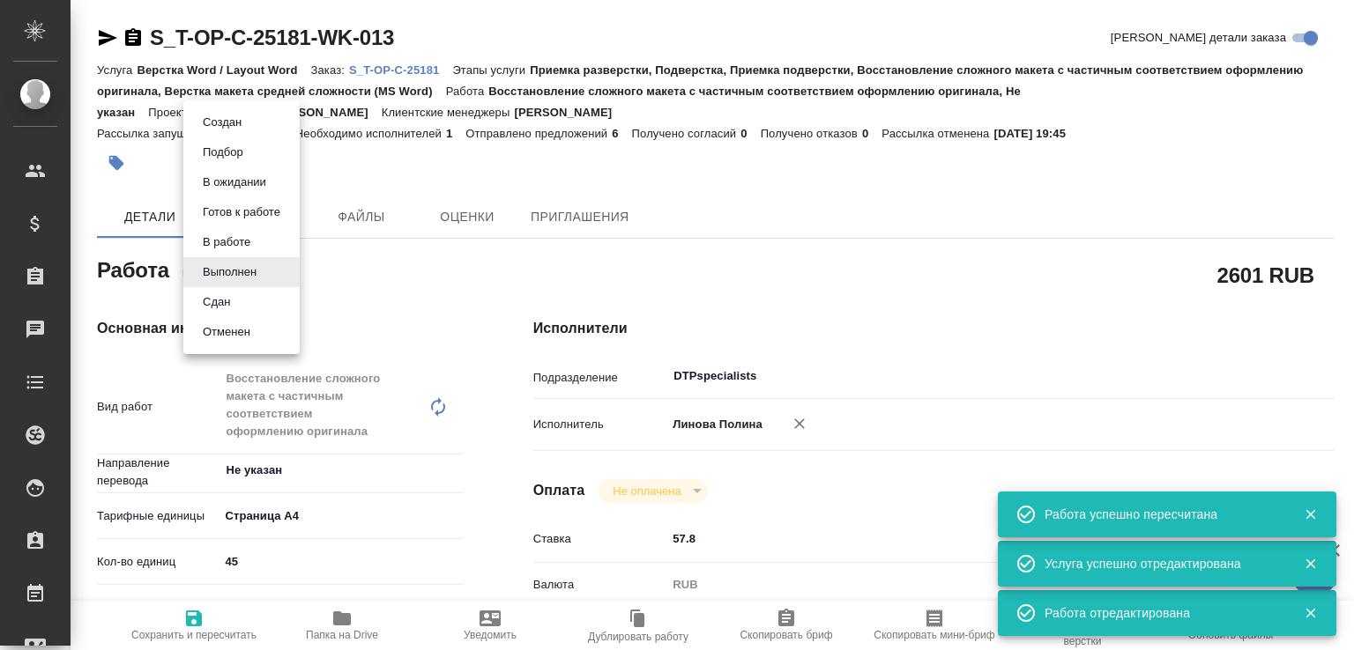
click at [247, 302] on li "Сдан" at bounding box center [241, 302] width 116 height 30
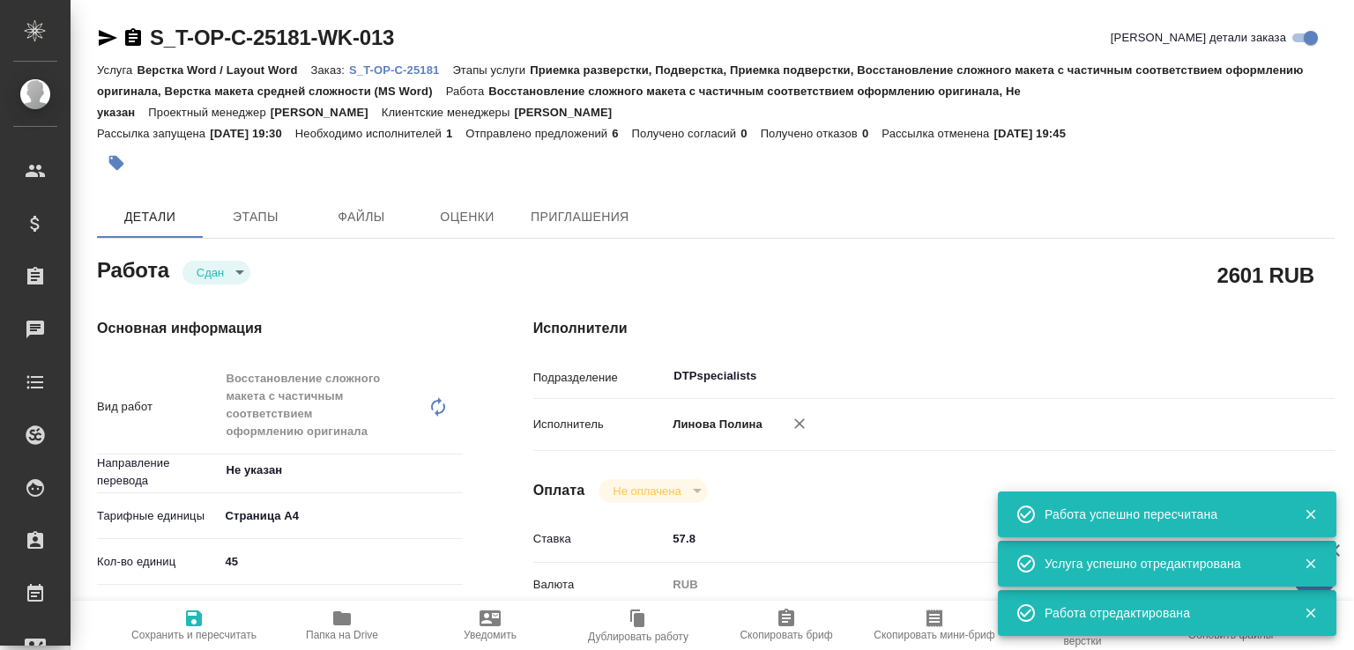
type textarea "x"
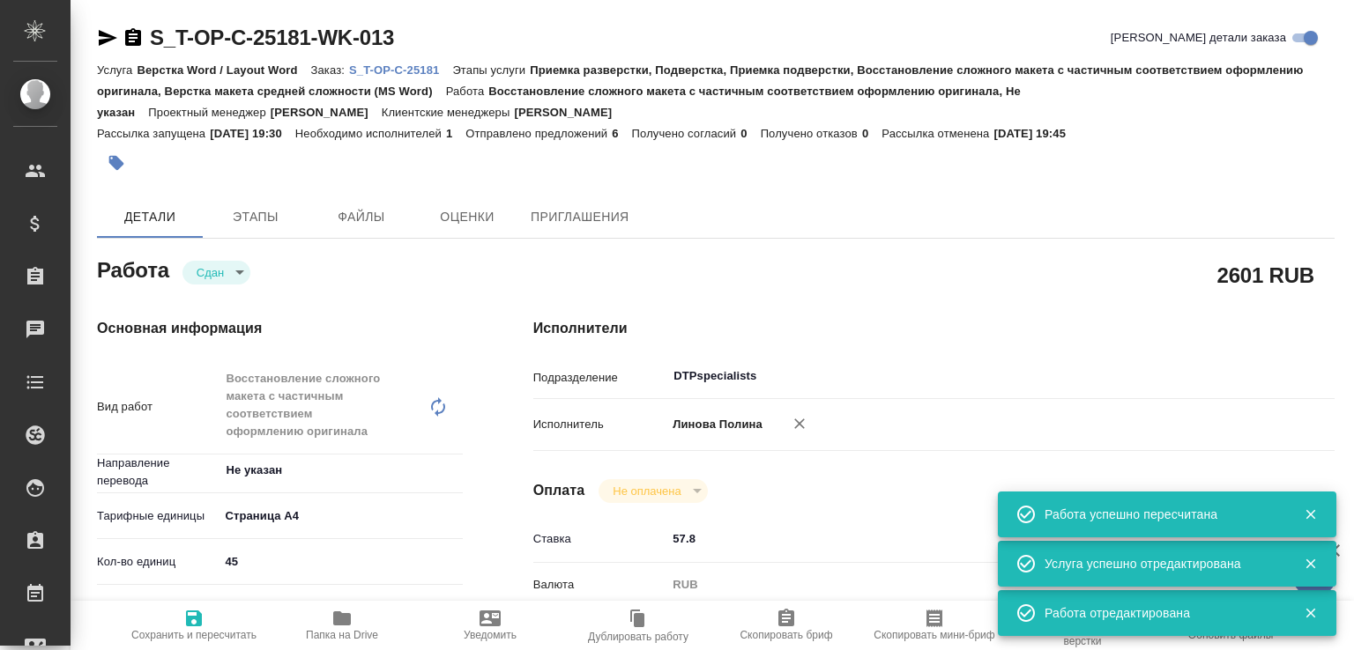
type textarea "x"
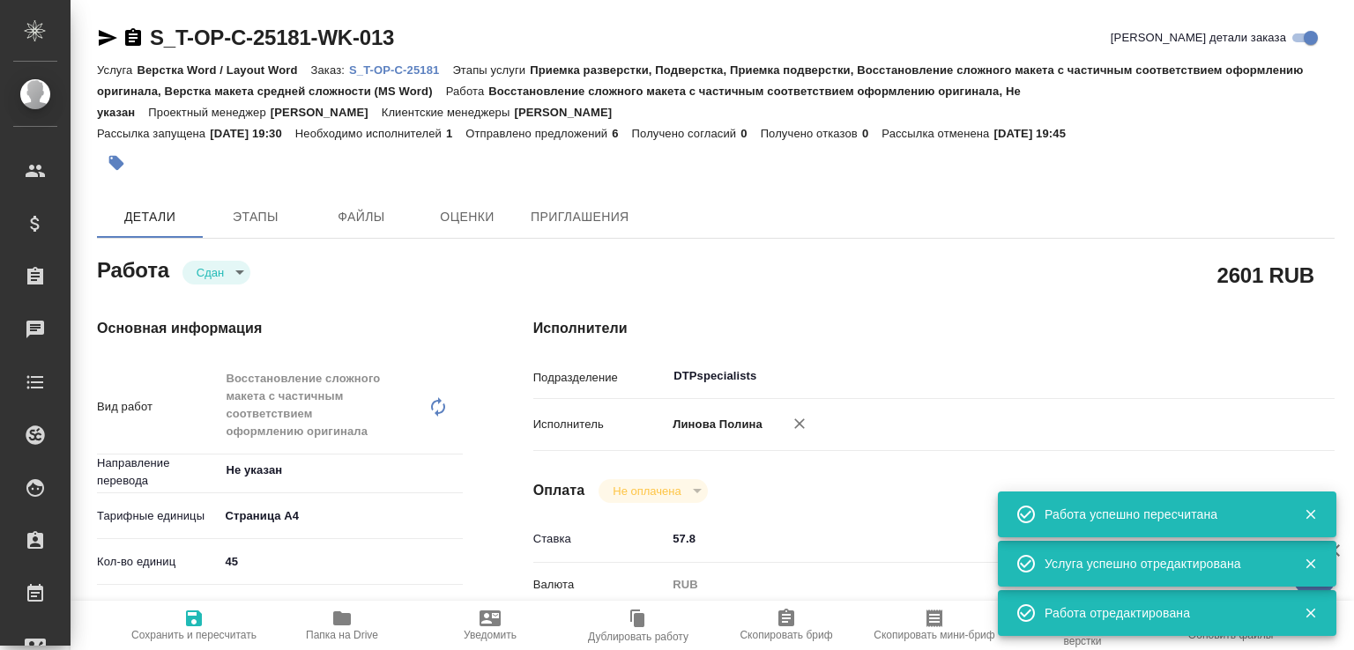
type textarea "x"
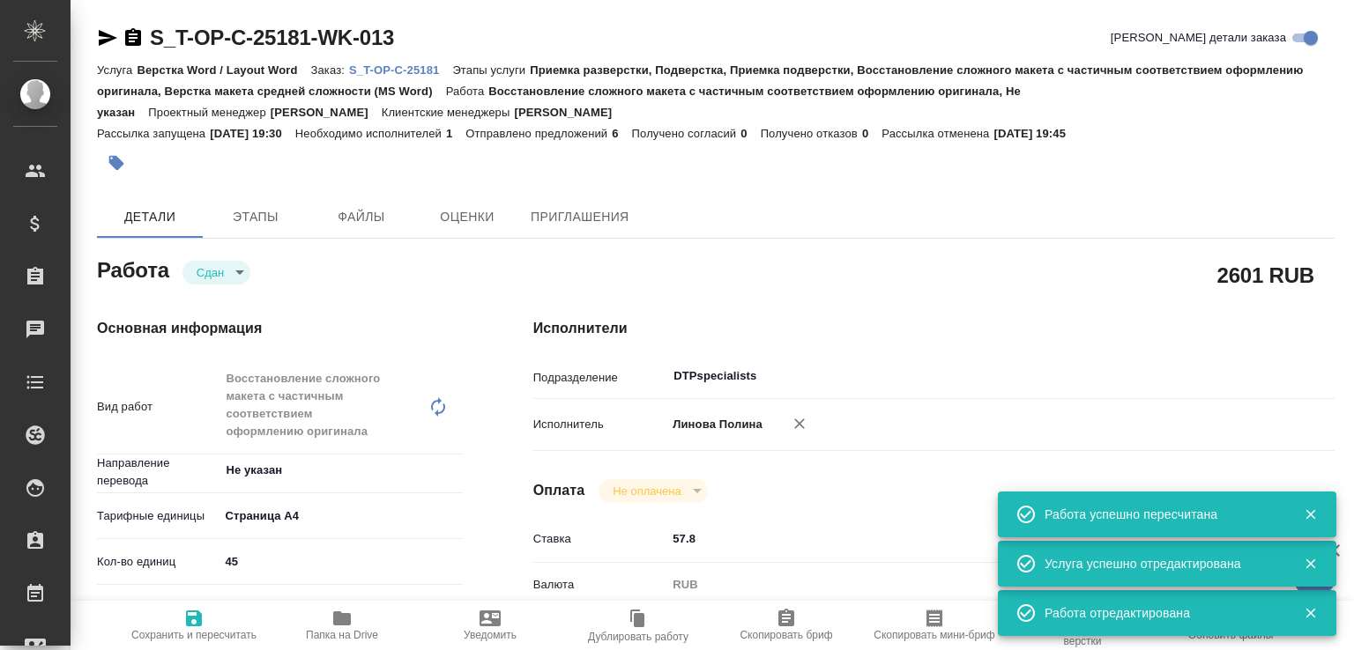
click at [386, 70] on p "S_T-OP-C-25181" at bounding box center [400, 69] width 103 height 13
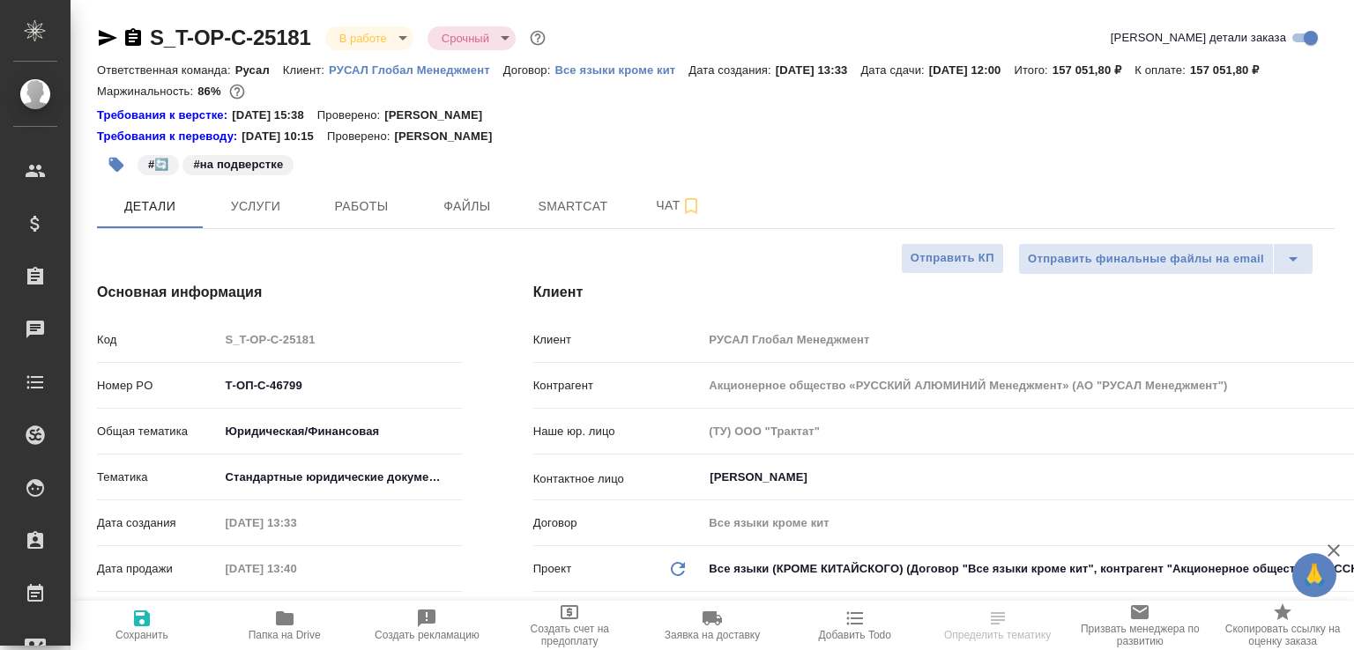
select select "RU"
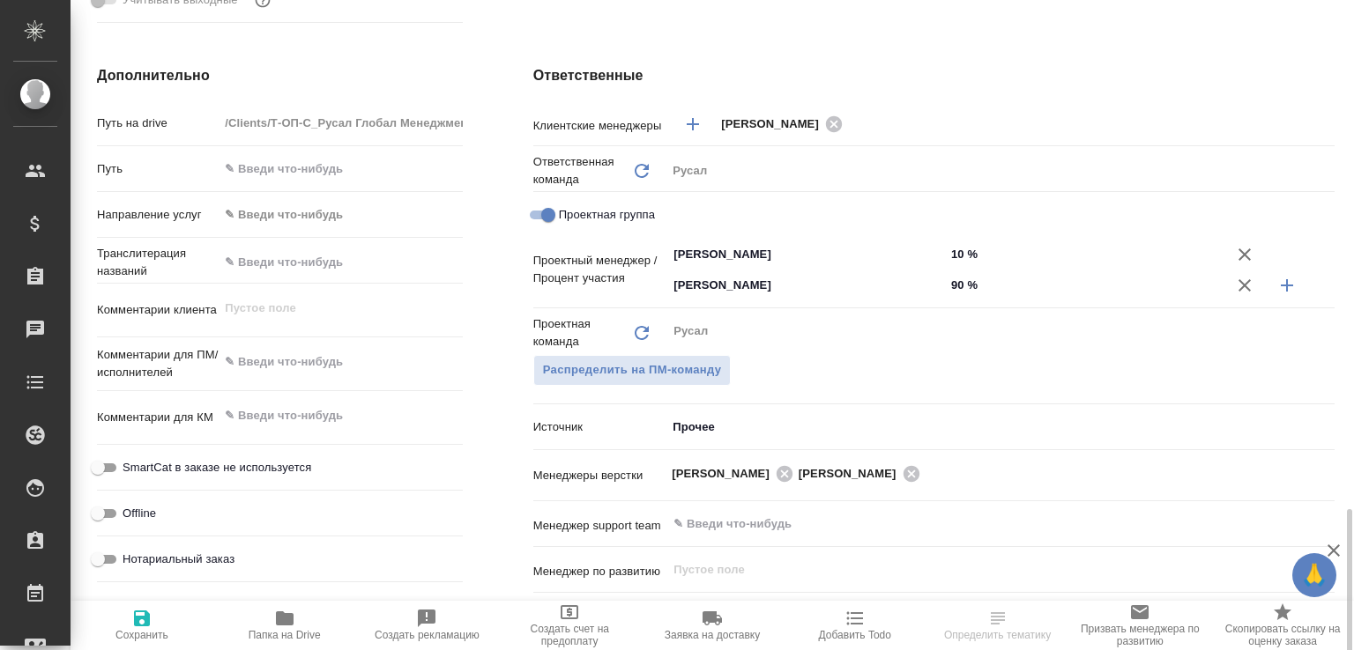
scroll to position [1029, 0]
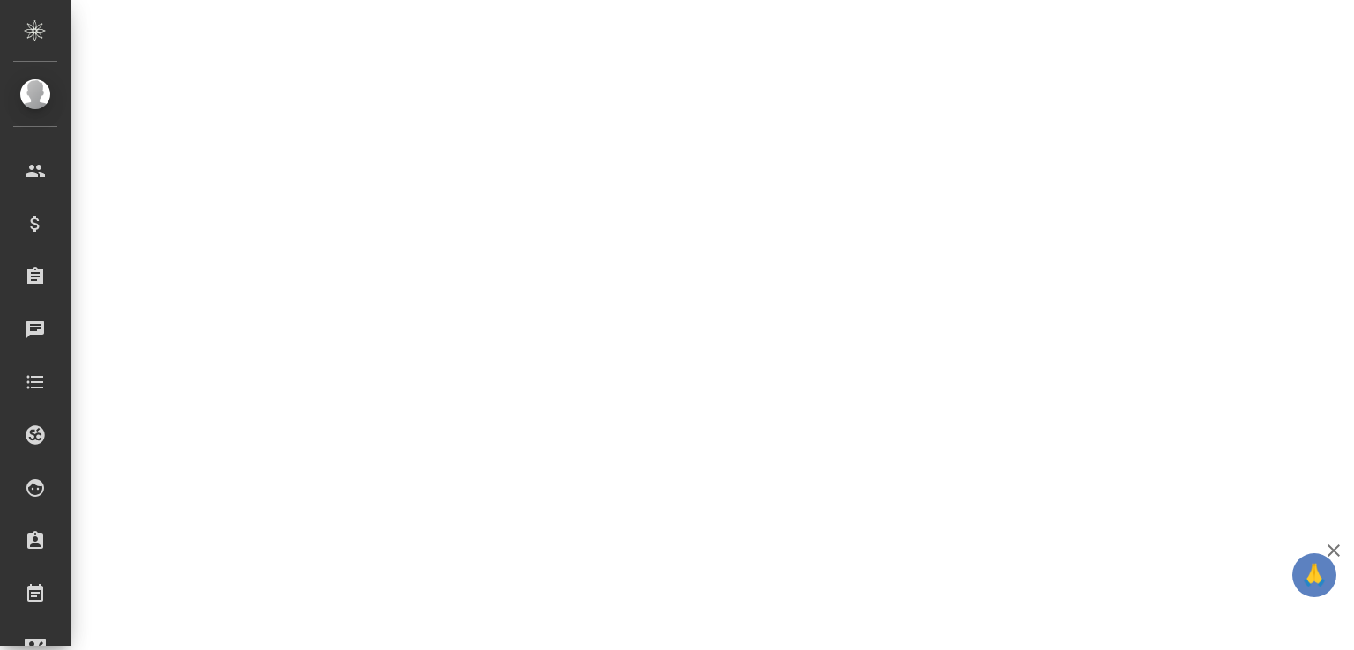
click at [934, 218] on div "S_T-OP-C-25181 В работе inProgress Срочный urgent Кратко детали заказа Ответств…" at bounding box center [711, 121] width 1283 height 242
select select "RU"
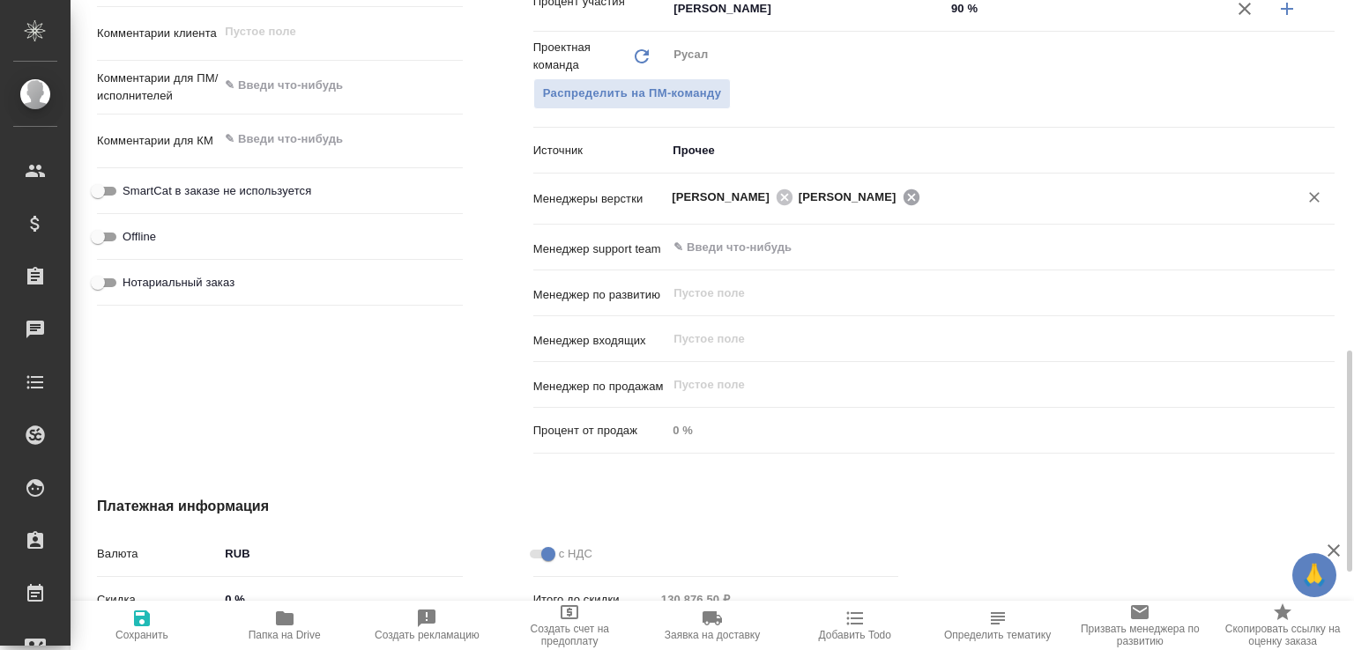
click at [918, 204] on icon at bounding box center [910, 197] width 16 height 16
type textarea "x"
click at [151, 618] on icon "button" at bounding box center [141, 618] width 21 height 21
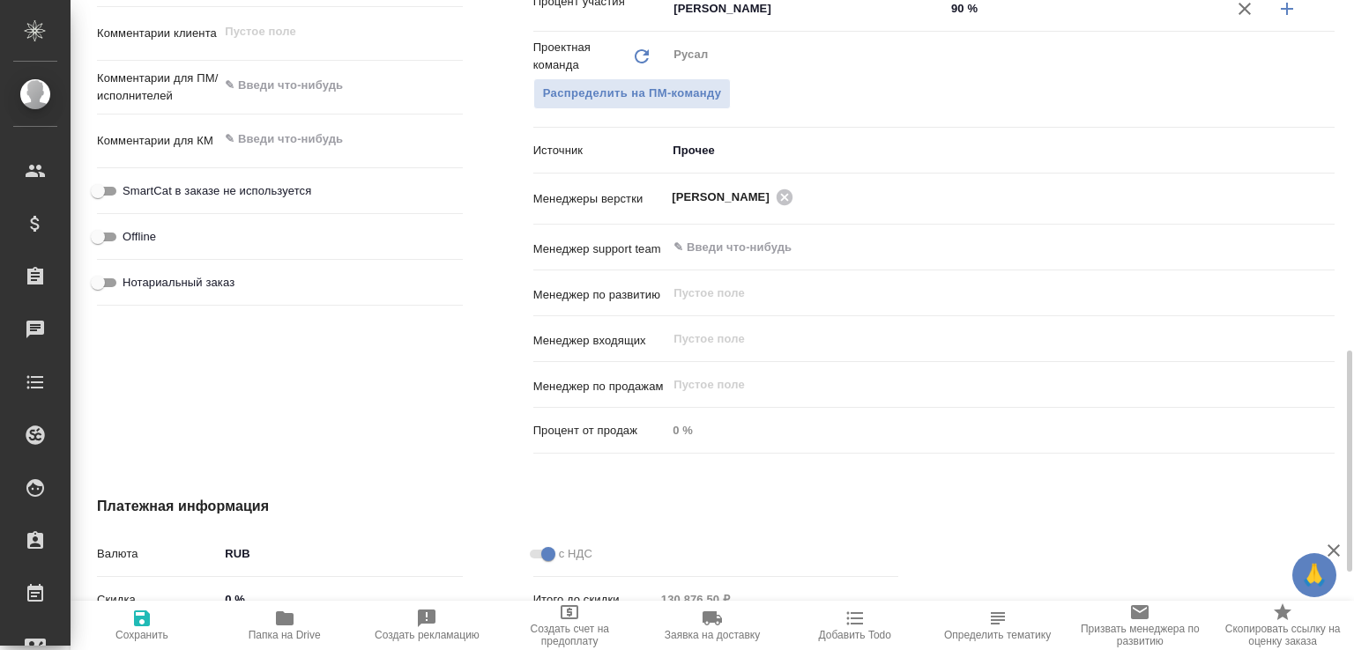
type textarea "x"
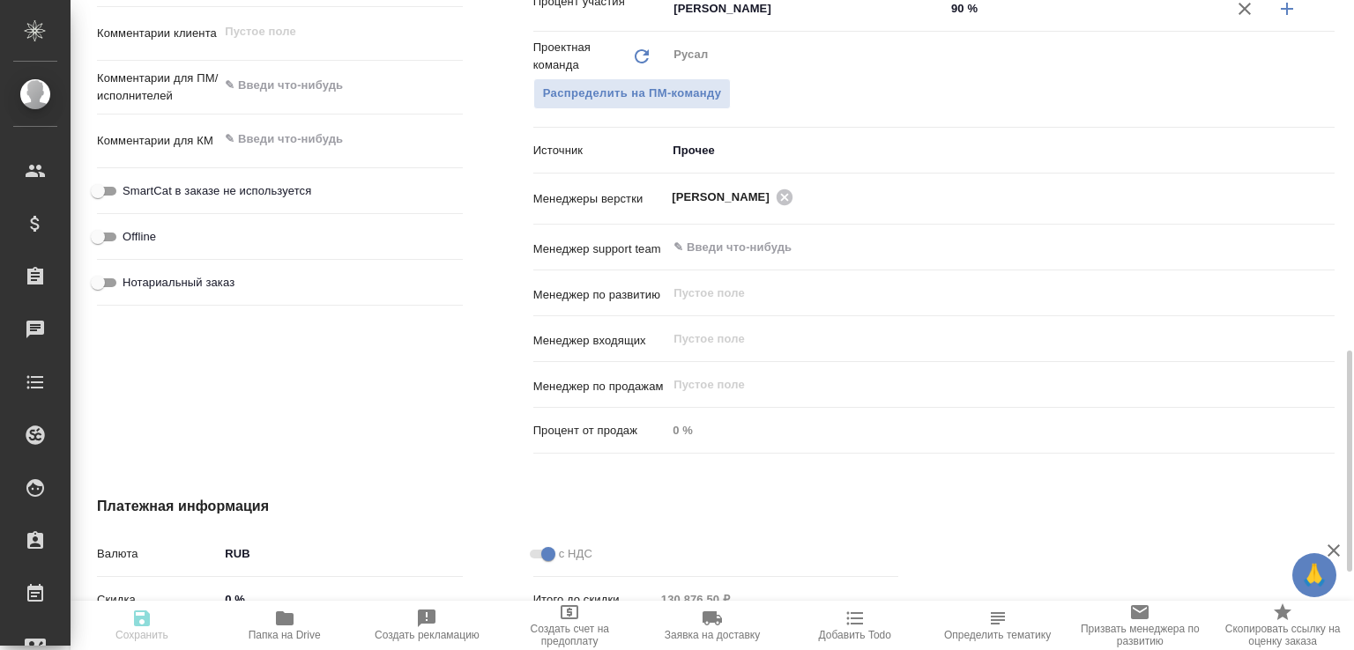
type textarea "x"
select select "RU"
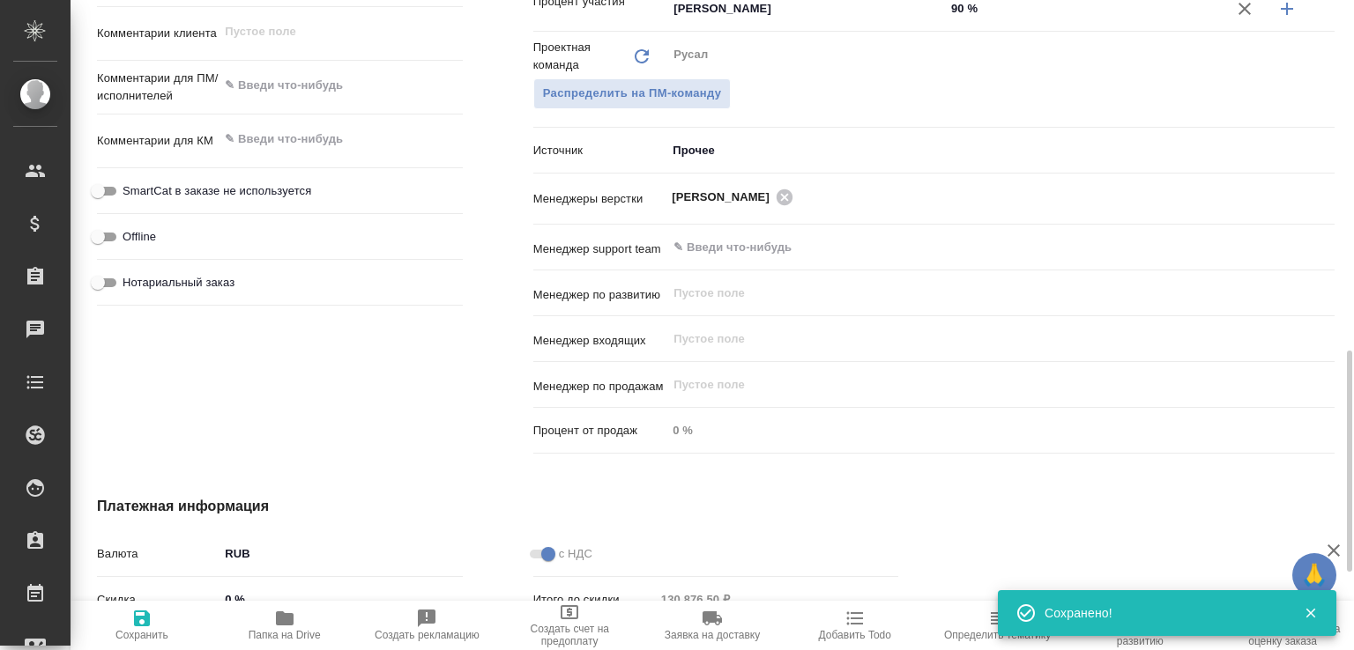
type textarea "x"
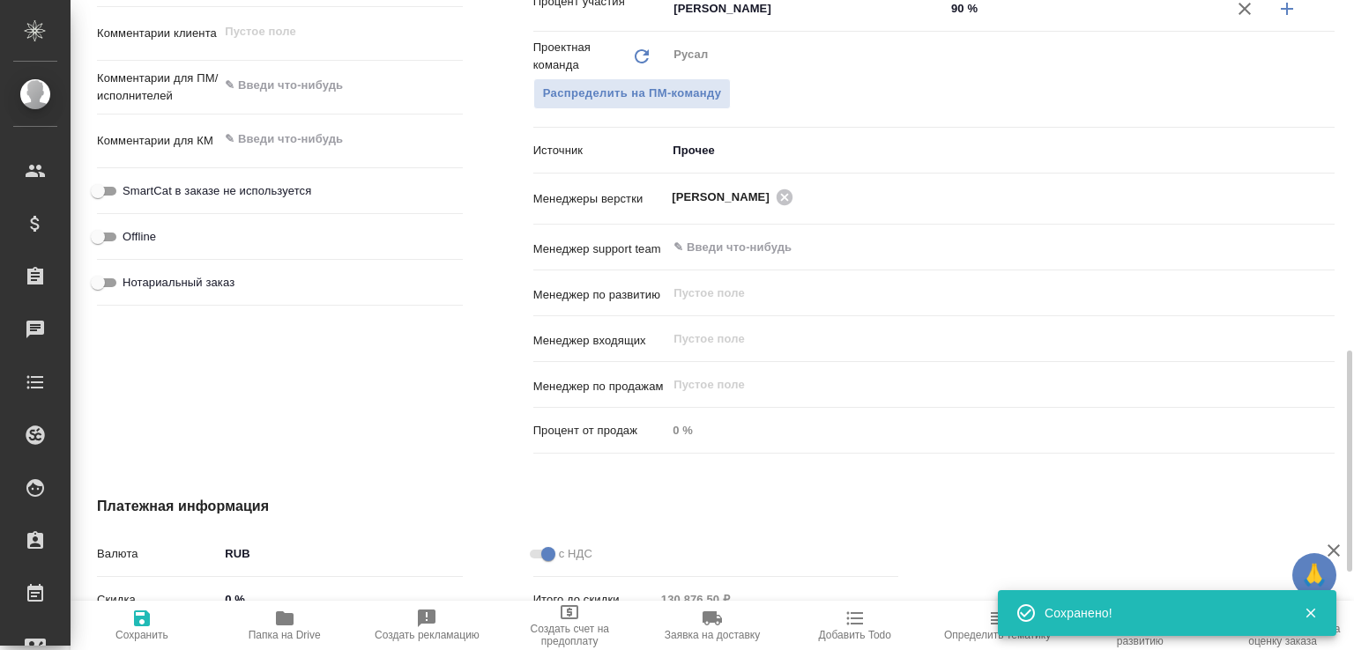
type textarea "x"
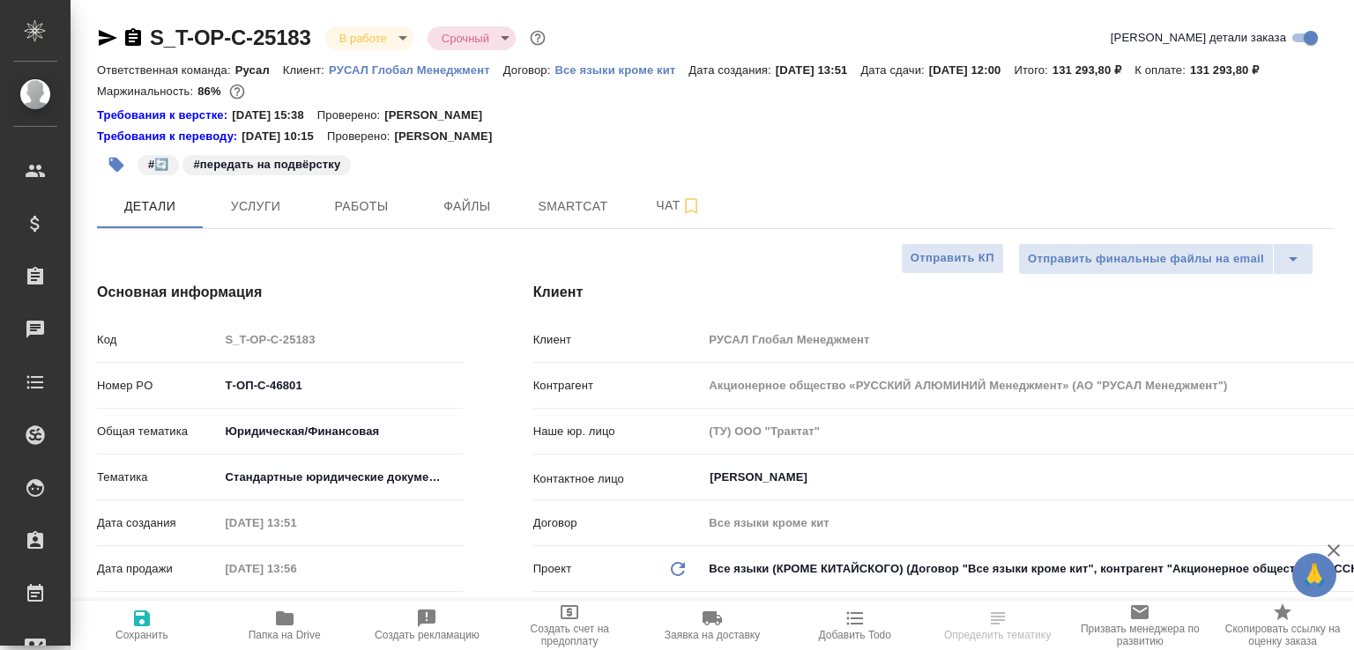
select select "RU"
click at [411, 227] on button "Работы" at bounding box center [361, 206] width 106 height 44
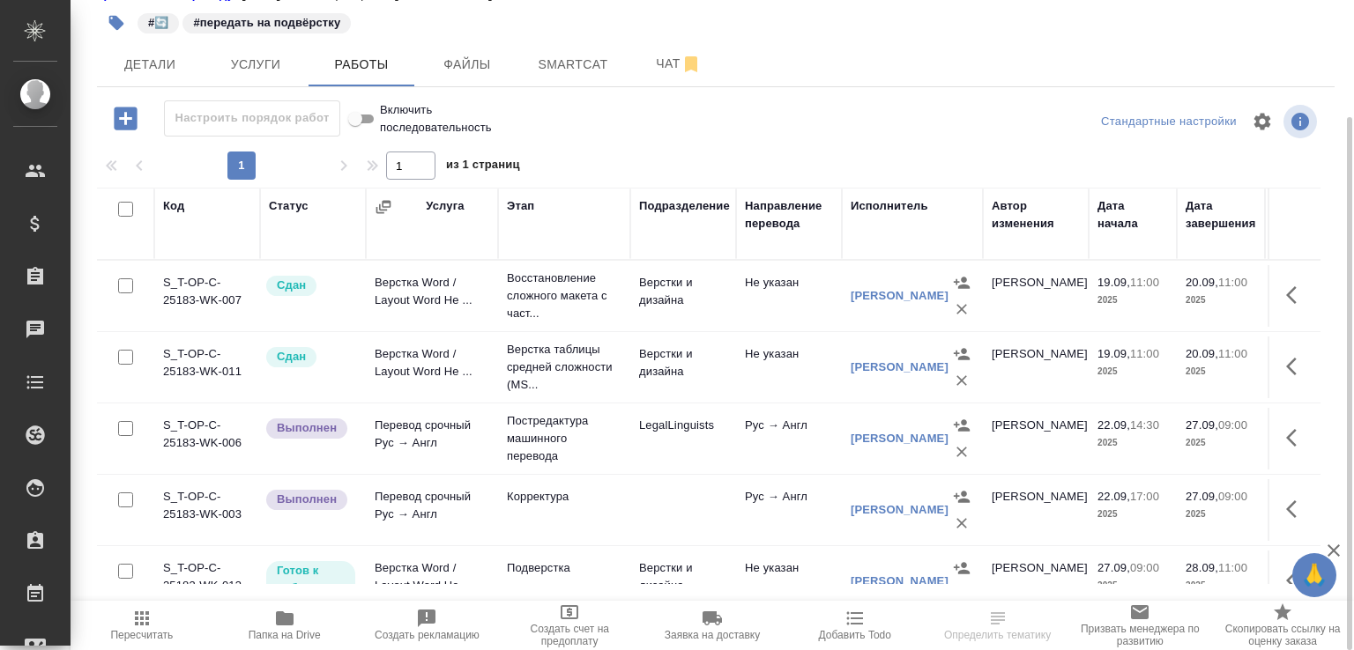
scroll to position [187, 0]
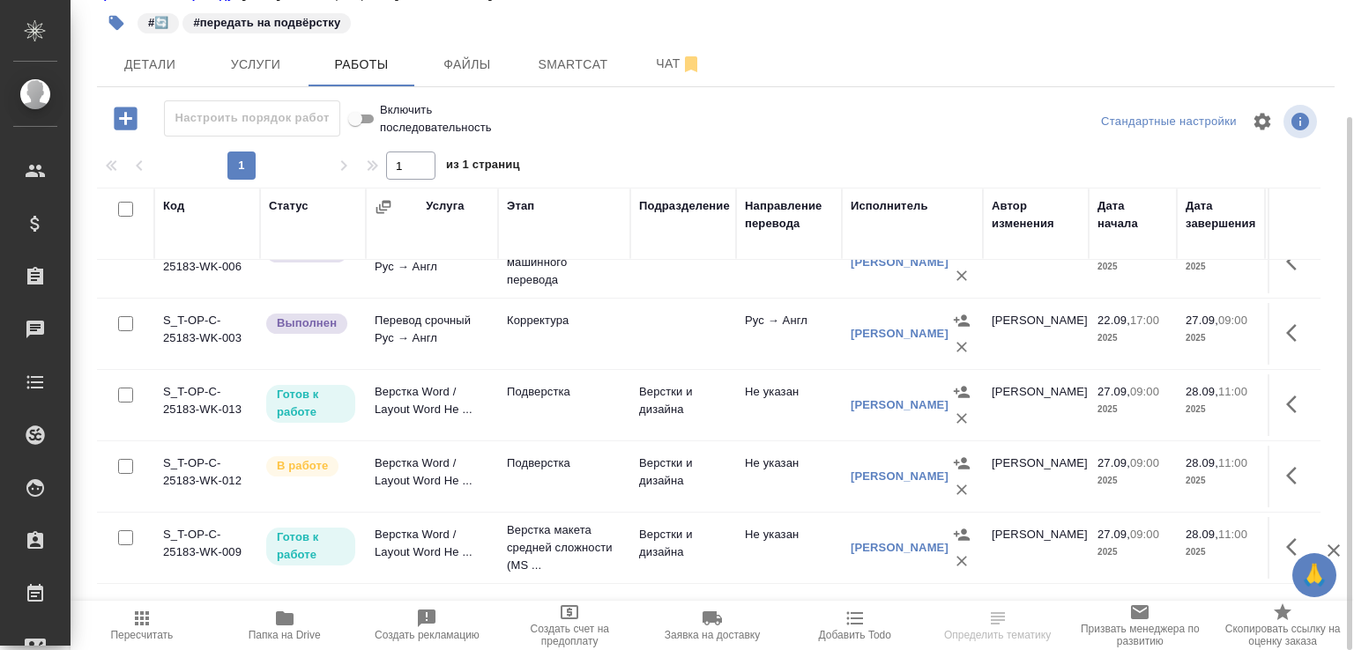
click at [126, 545] on input "checkbox" at bounding box center [125, 537] width 15 height 15
checkbox input "true"
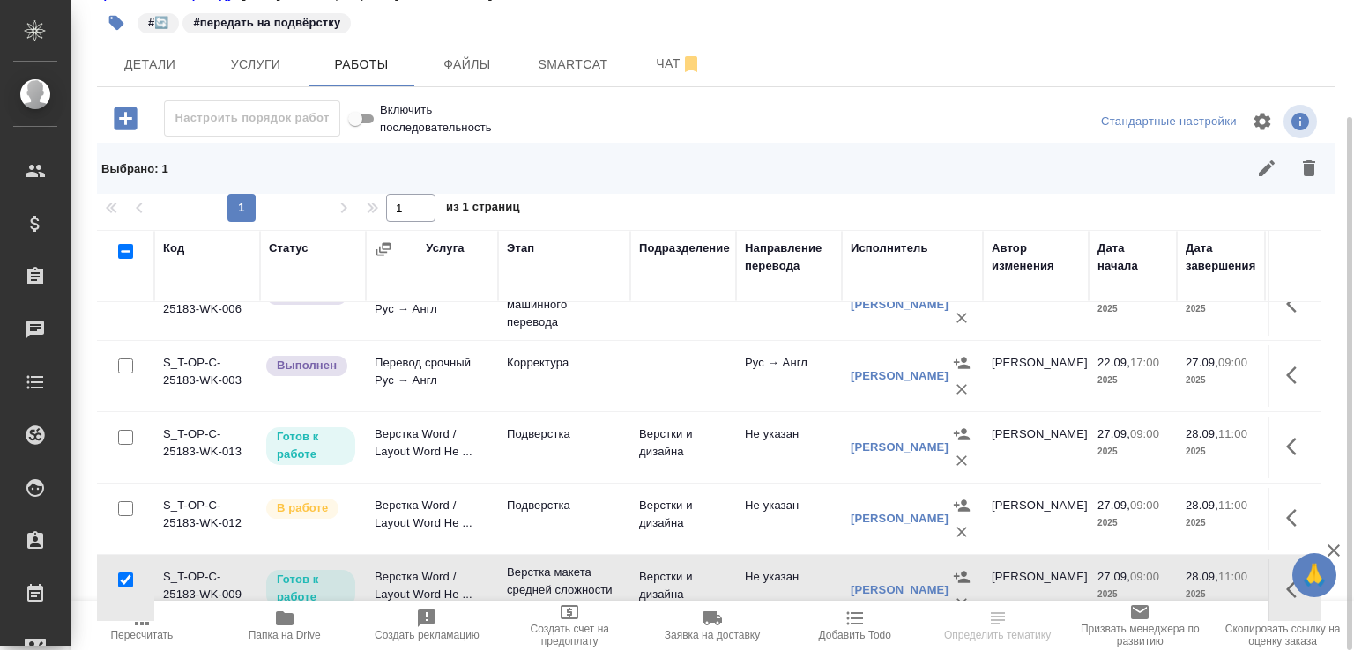
click at [126, 445] on input "checkbox" at bounding box center [125, 437] width 15 height 15
checkbox input "true"
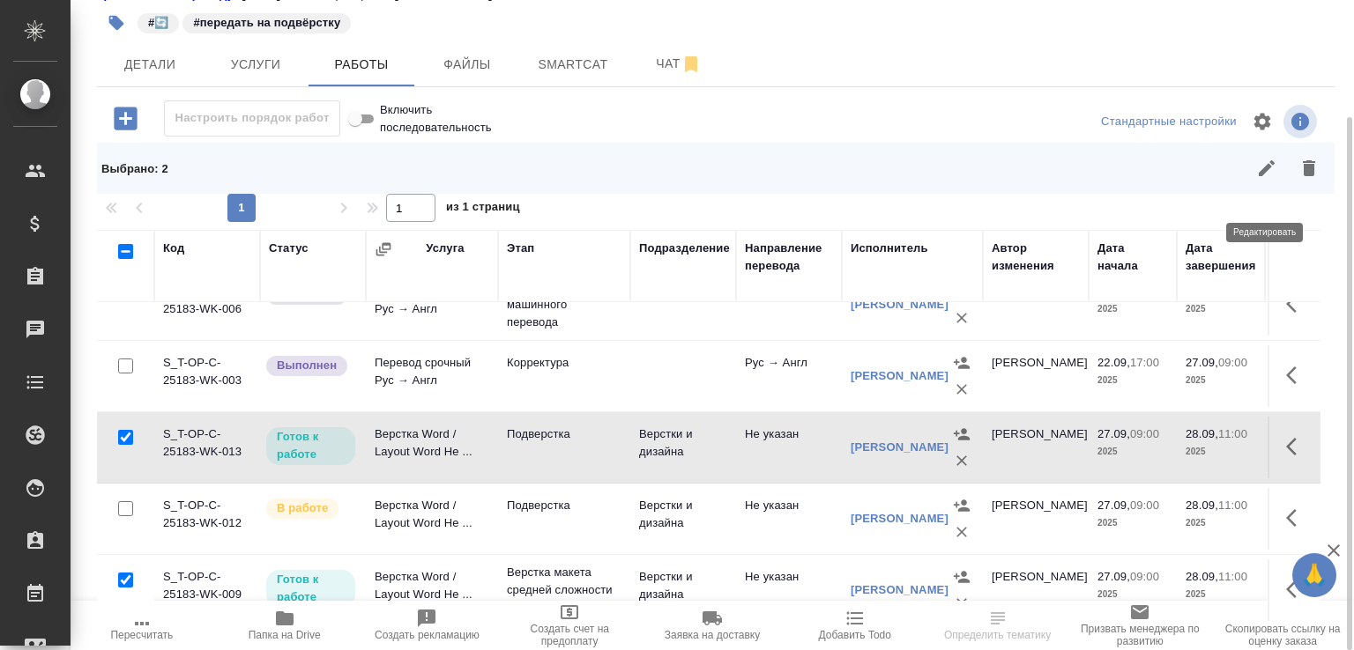
click at [1272, 179] on icon "button" at bounding box center [1266, 168] width 21 height 21
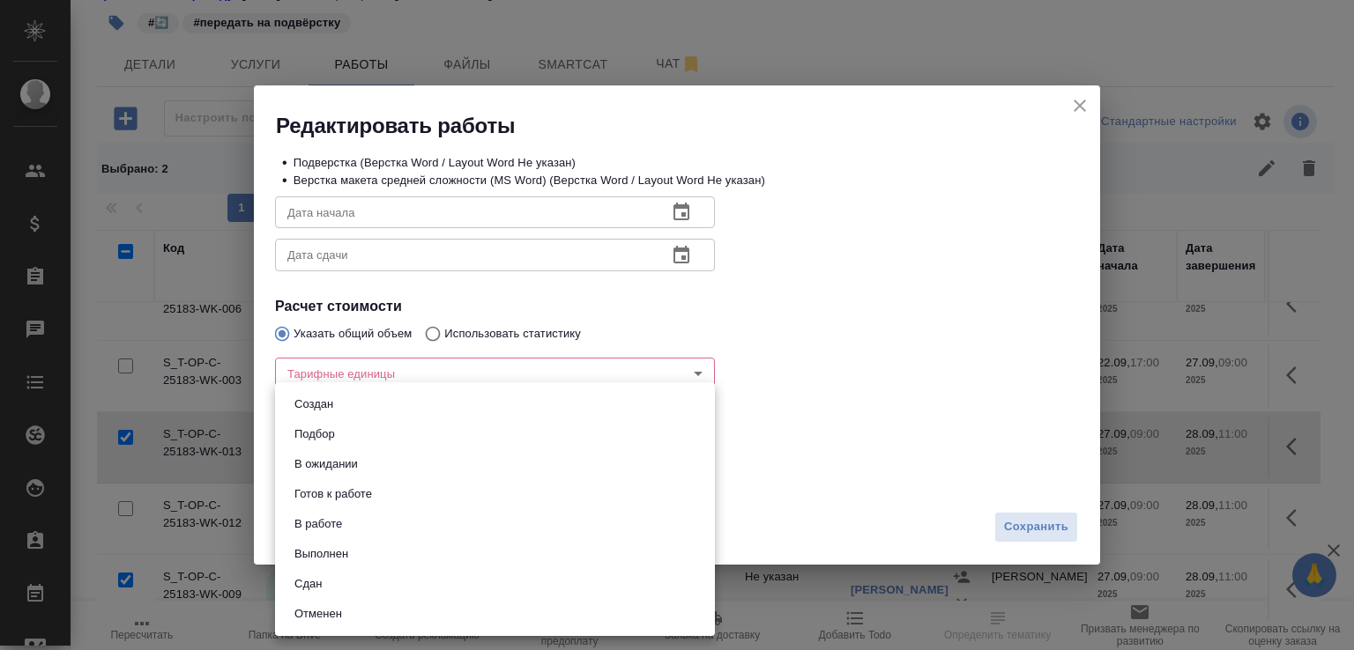
click at [485, 471] on body "🙏 .cls-1 fill:#fff; AWATERA [PERSON_NAME]malofeeva Клиенты Спецификации Заказы …" at bounding box center [677, 325] width 1354 height 650
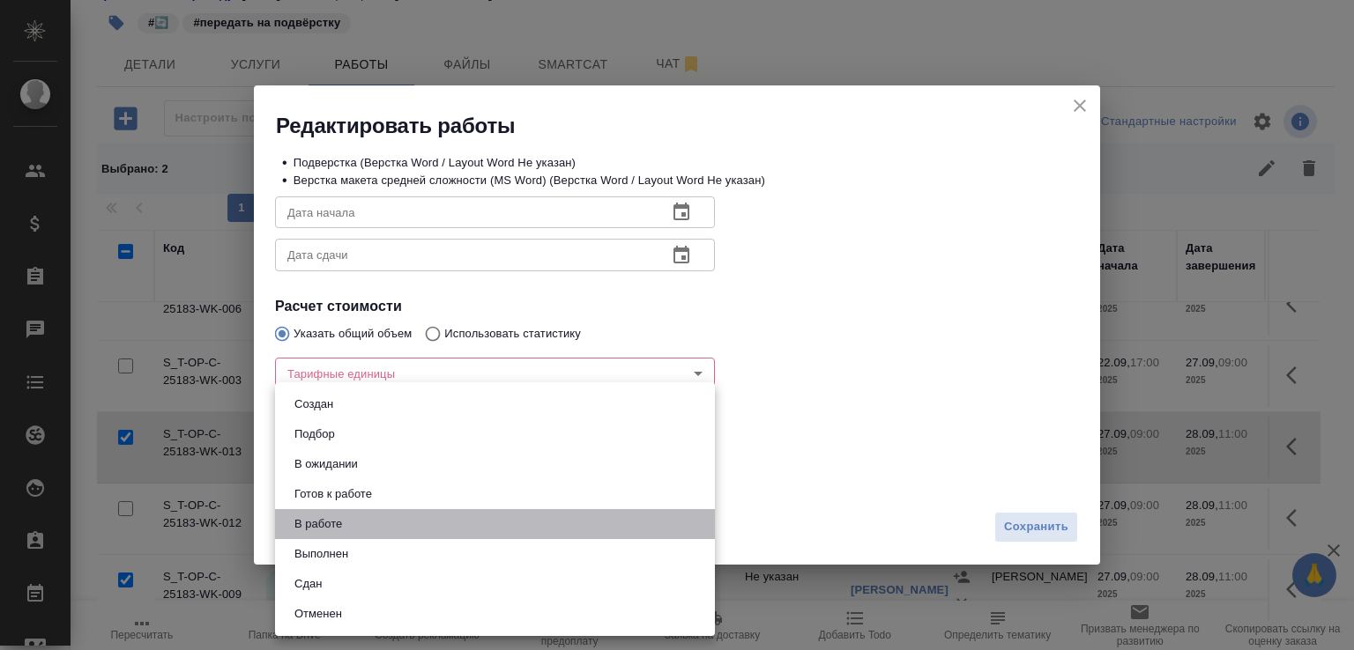
click at [372, 521] on li "В работе" at bounding box center [495, 524] width 440 height 30
type input "inProgress"
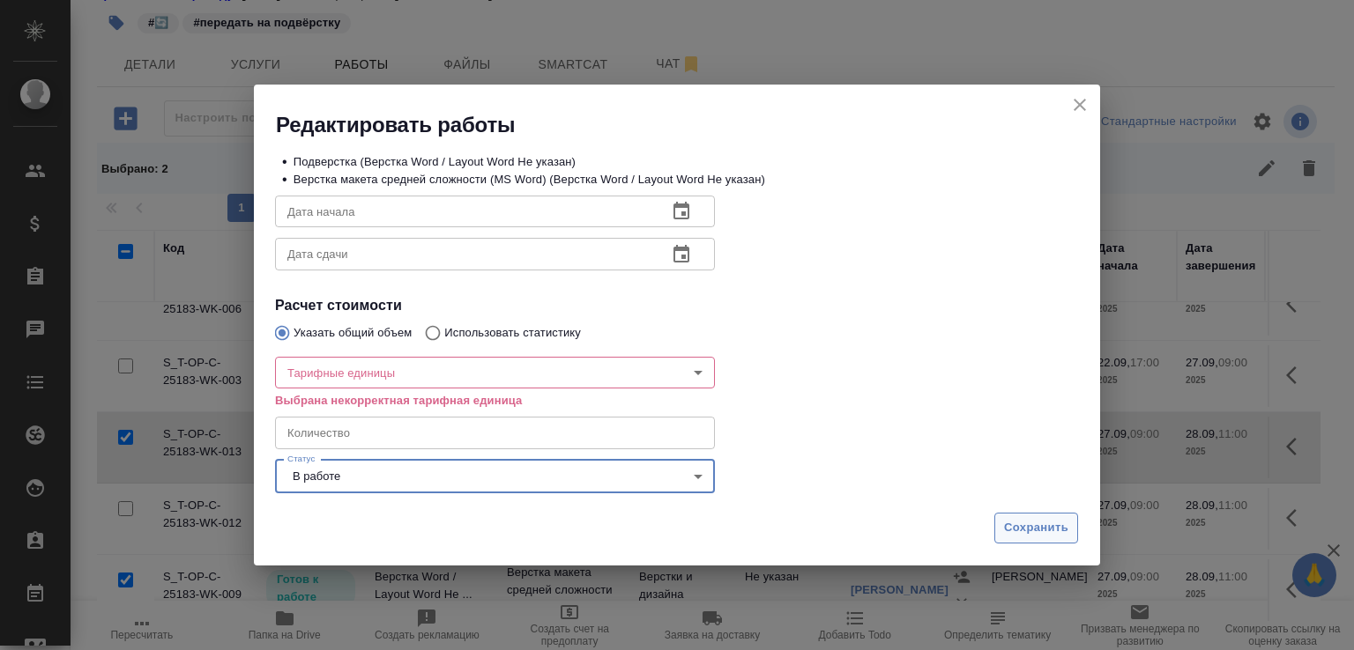
click at [1050, 531] on span "Сохранить" at bounding box center [1036, 528] width 64 height 20
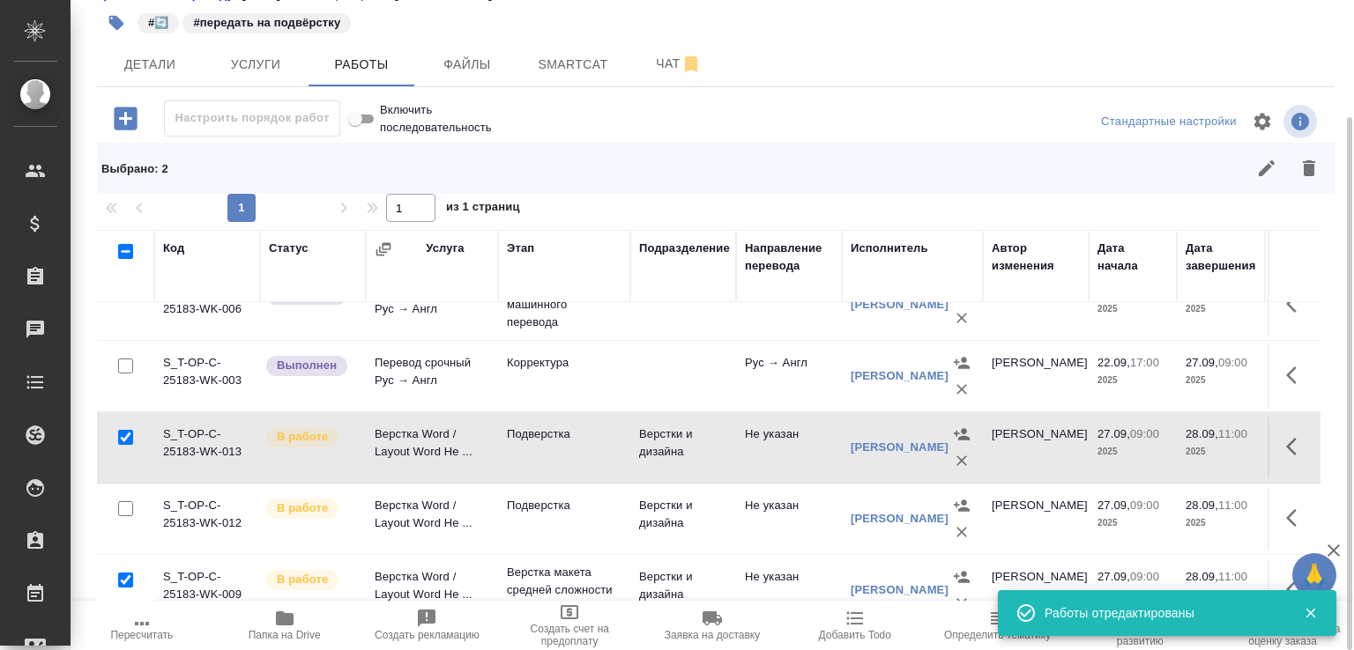
click at [302, 627] on span "Папка на Drive" at bounding box center [285, 624] width 122 height 33
click at [126, 515] on input "checkbox" at bounding box center [125, 508] width 15 height 15
checkbox input "true"
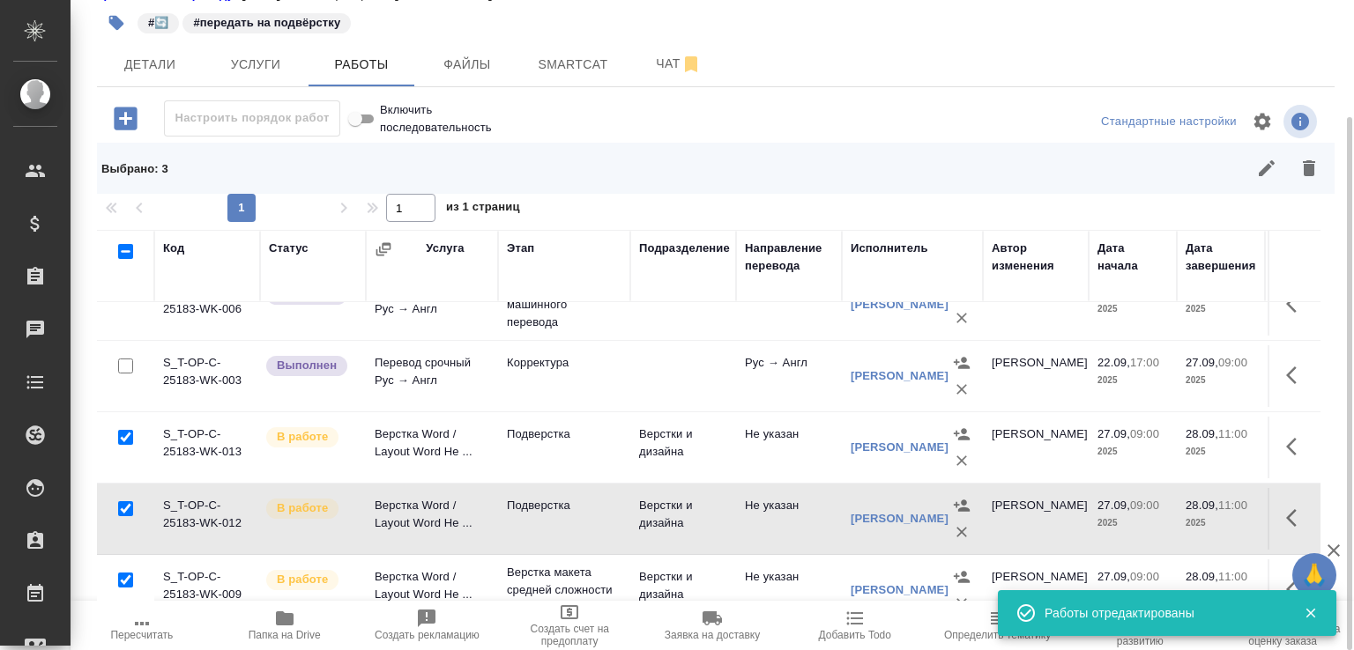
click at [1265, 179] on icon "button" at bounding box center [1266, 168] width 21 height 21
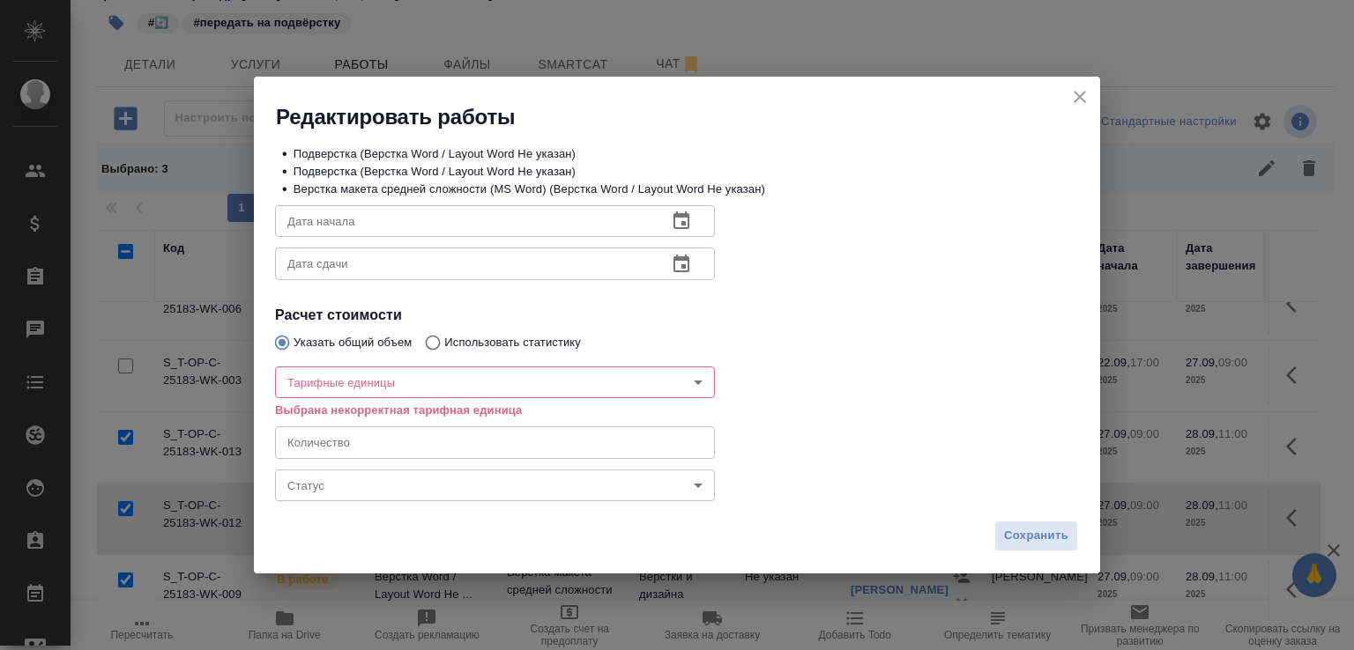
click at [308, 463] on div "Статус ​ Статус" at bounding box center [495, 483] width 510 height 113
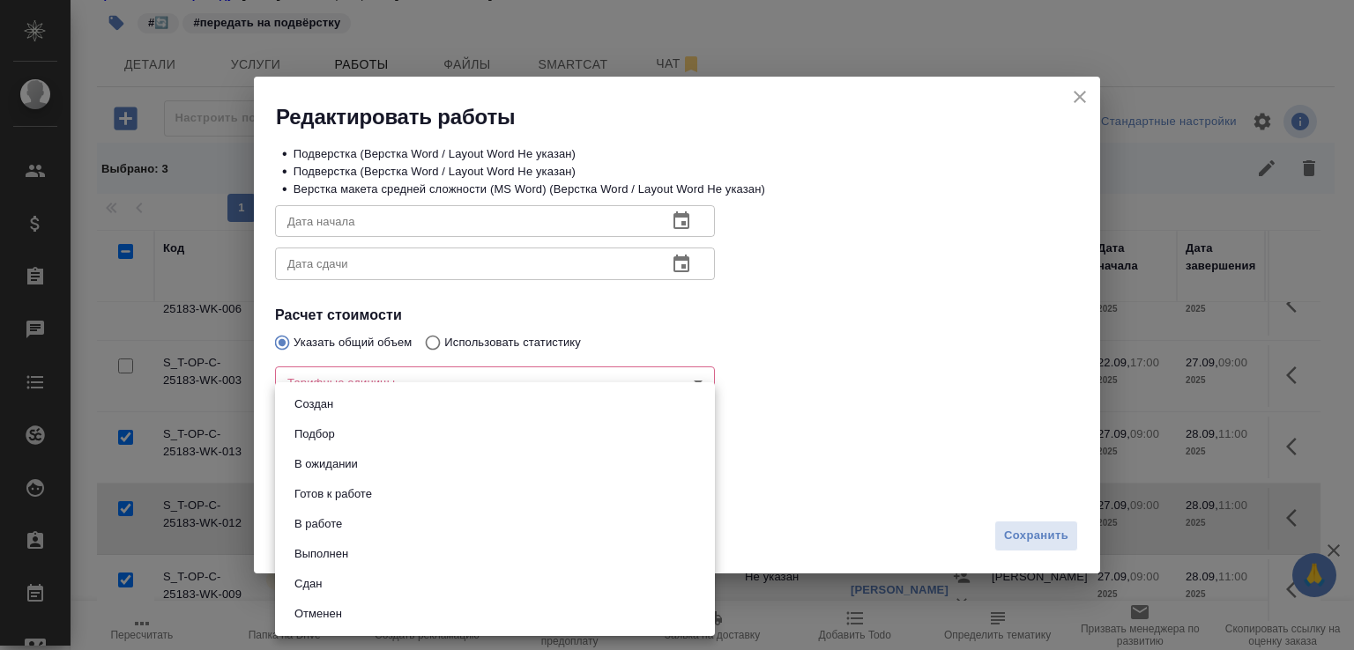
click at [308, 477] on body "🙏 .cls-1 fill:#fff; AWATERA [PERSON_NAME]malofeeva Клиенты Спецификации Заказы …" at bounding box center [677, 325] width 1354 height 650
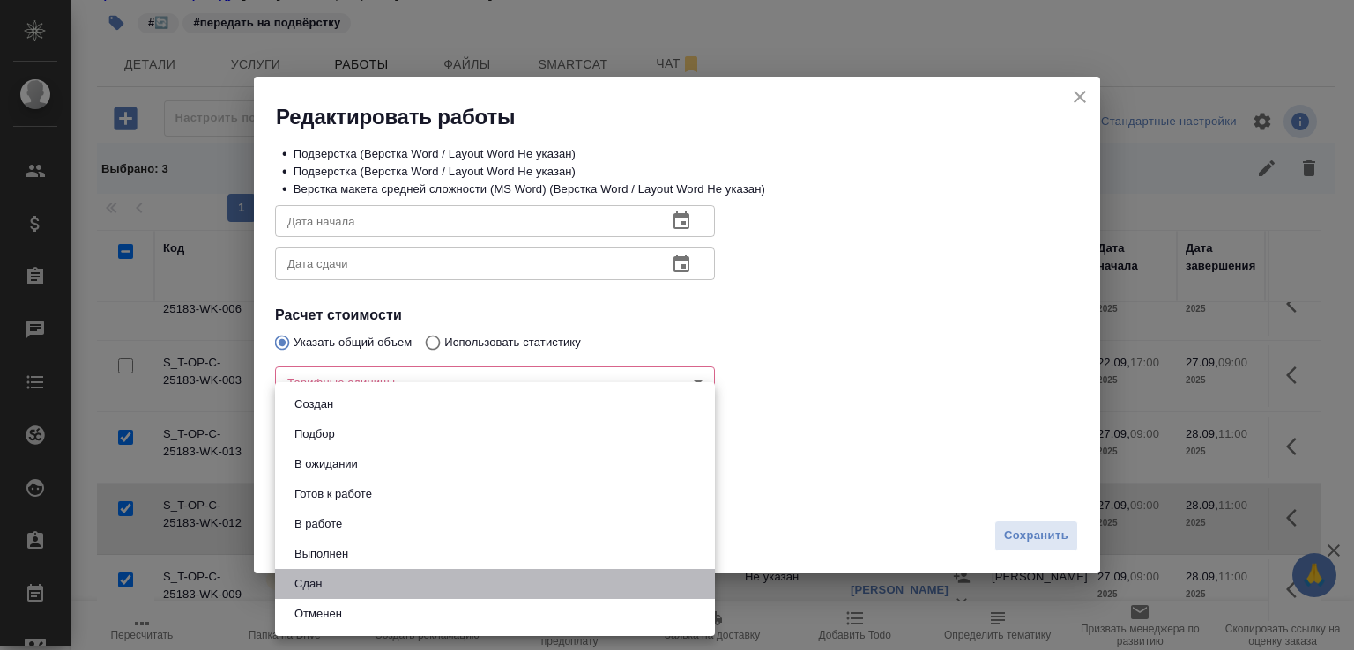
click at [333, 577] on li "Сдан" at bounding box center [495, 584] width 440 height 30
type input "closed"
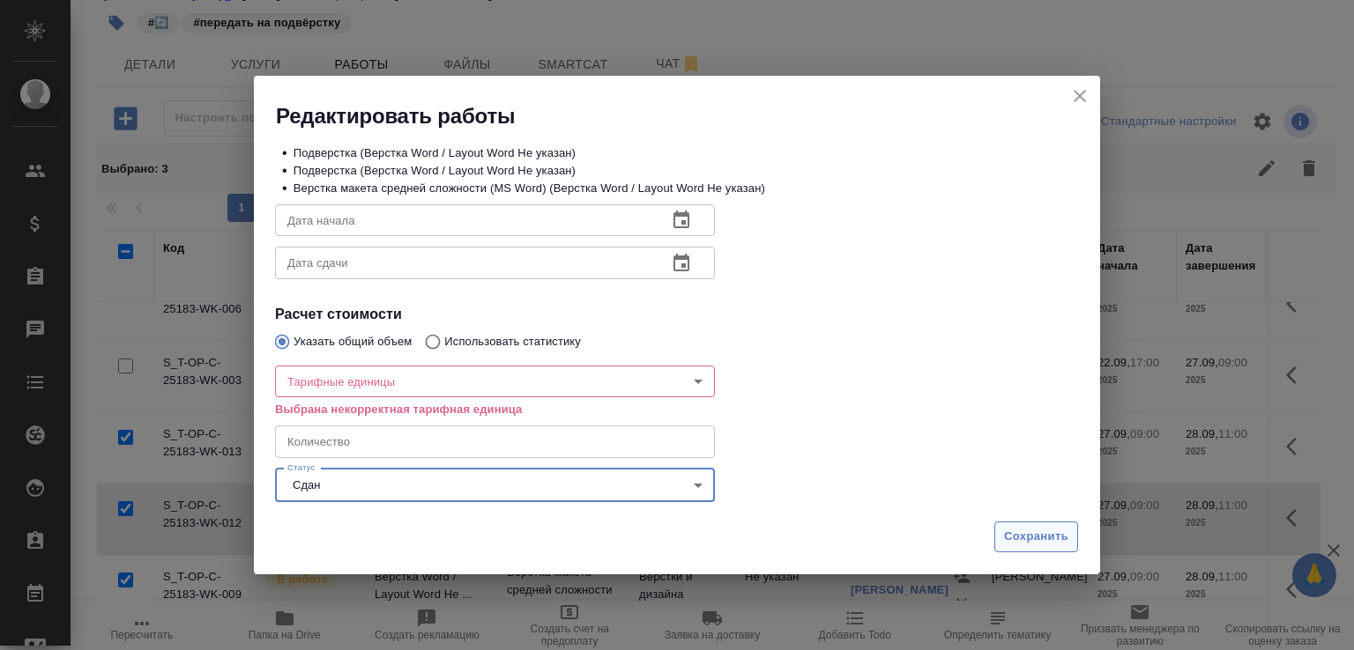
click at [1029, 540] on span "Сохранить" at bounding box center [1036, 537] width 64 height 20
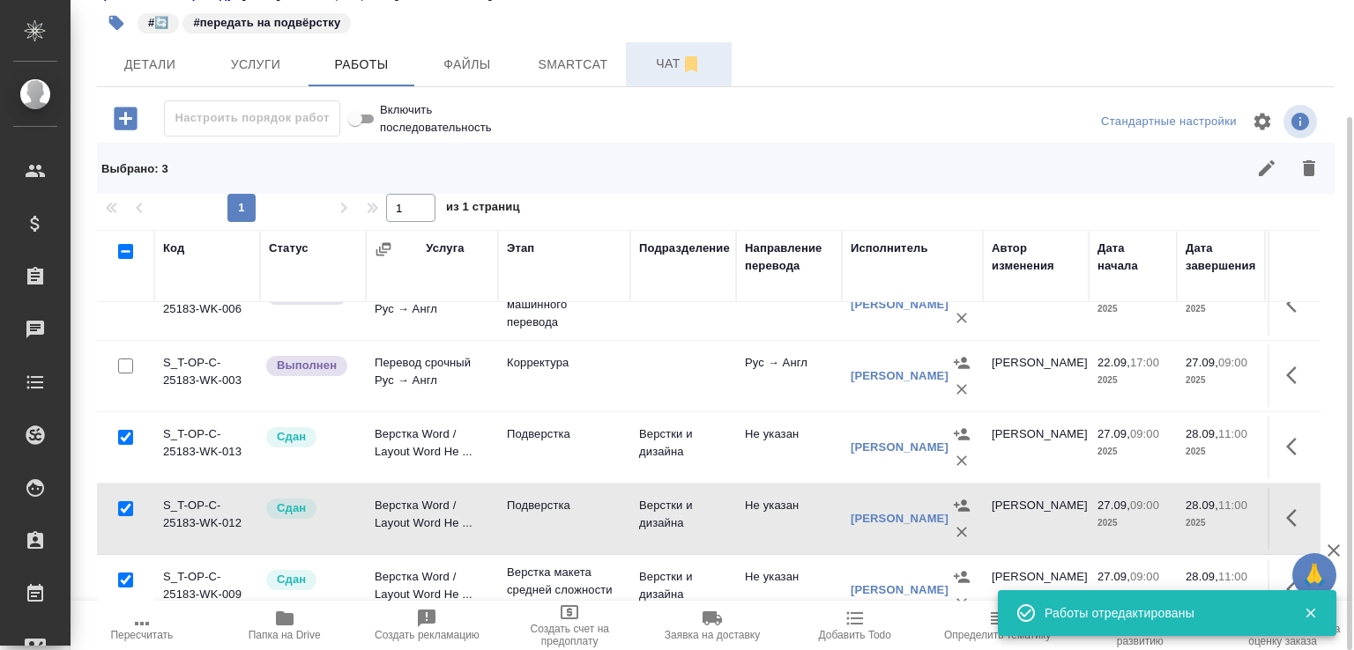
click at [657, 75] on span "Чат" at bounding box center [678, 64] width 85 height 22
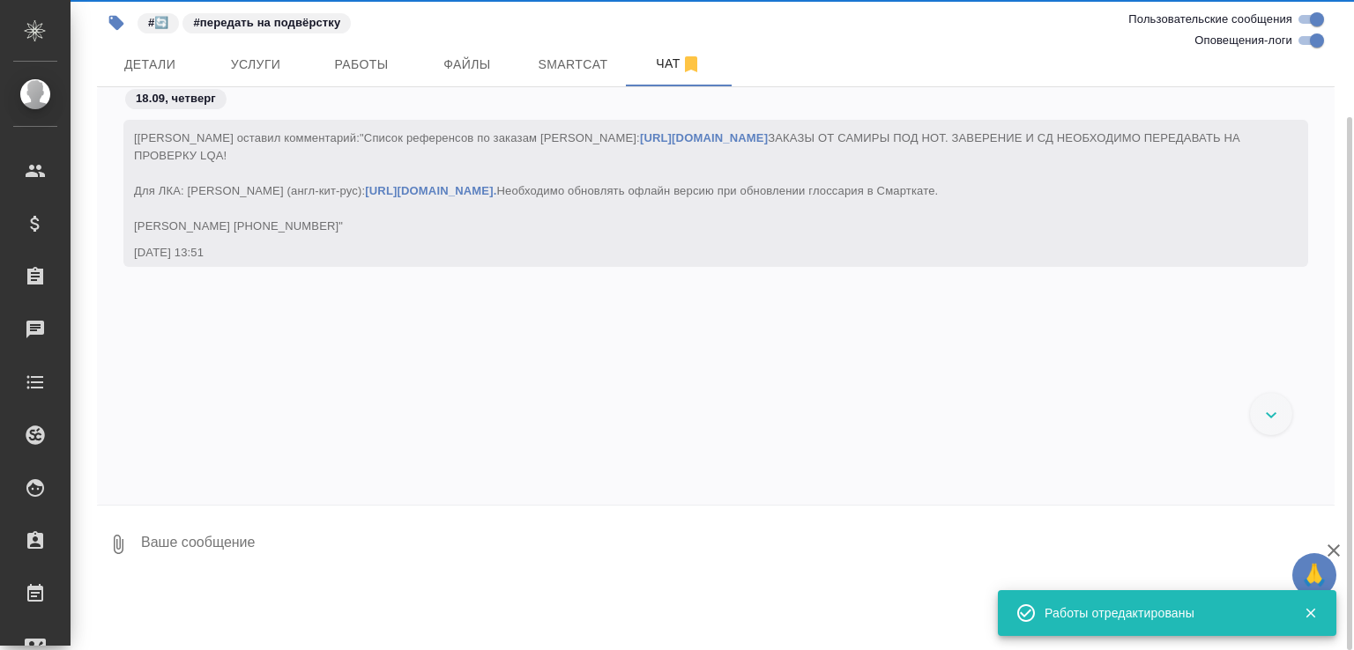
scroll to position [18125, 0]
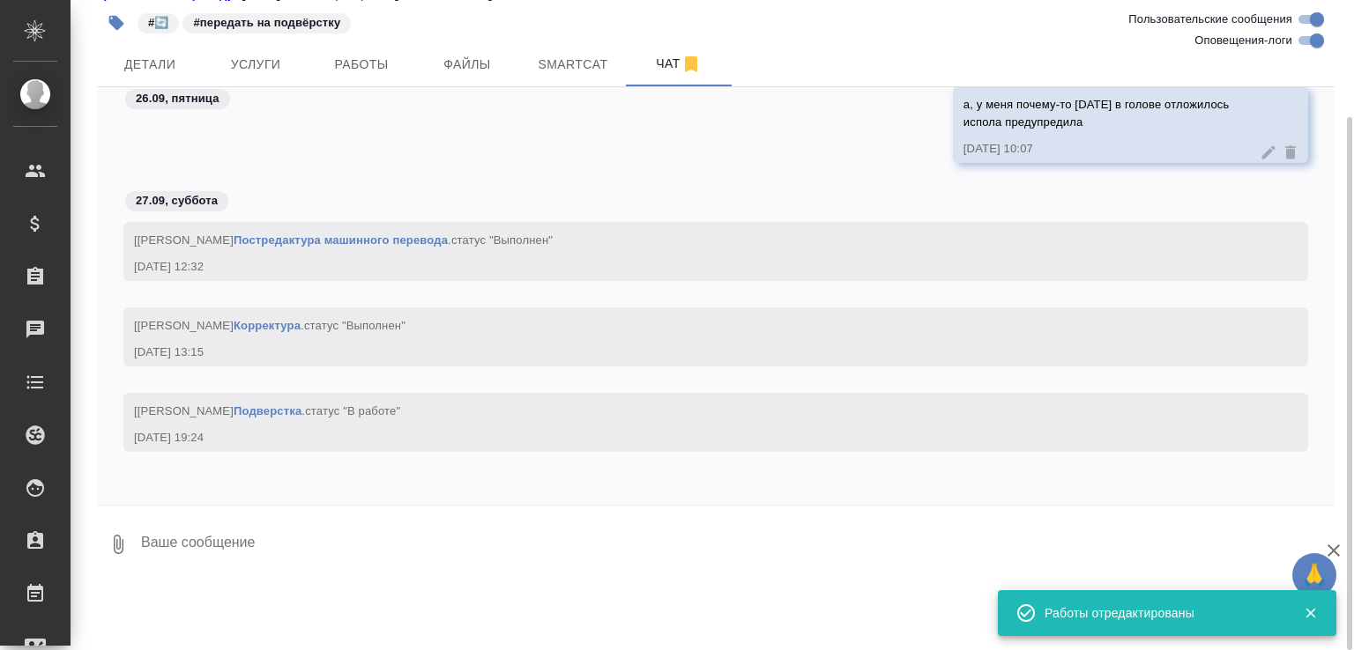
click at [286, 560] on textarea at bounding box center [736, 545] width 1195 height 60
paste textarea "[URL][DOMAIN_NAME]"
type textarea "[URL][DOMAIN_NAME]"
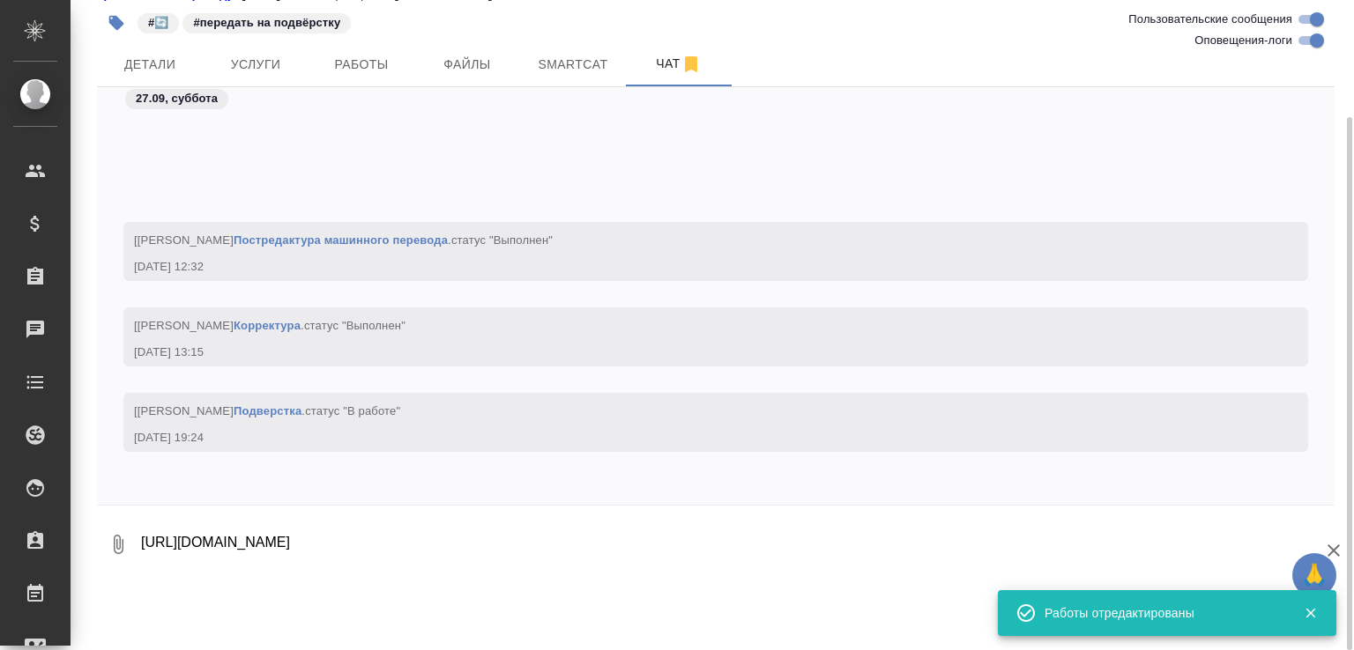
scroll to position [18279, 0]
